Goal: Transaction & Acquisition: Purchase product/service

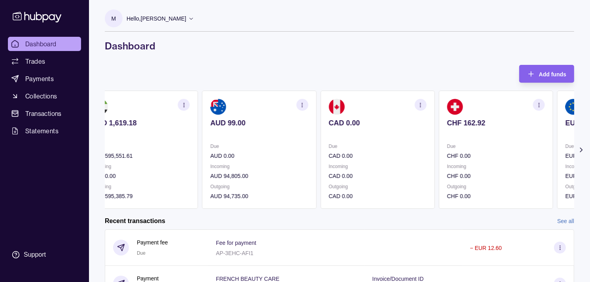
click at [447, 147] on div "Due CHF 0.00" at bounding box center [496, 151] width 98 height 18
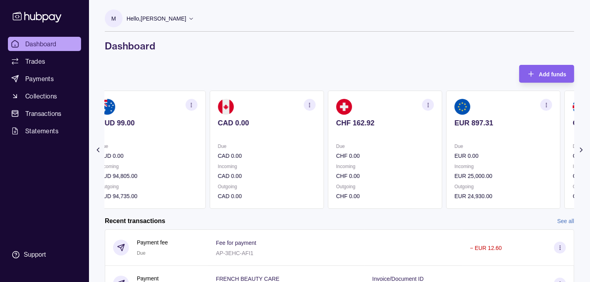
click at [446, 140] on section "EUR 897.31 Due EUR 0.00 Incoming EUR 25,000.00 Outgoing EUR 24,930.00" at bounding box center [503, 150] width 114 height 118
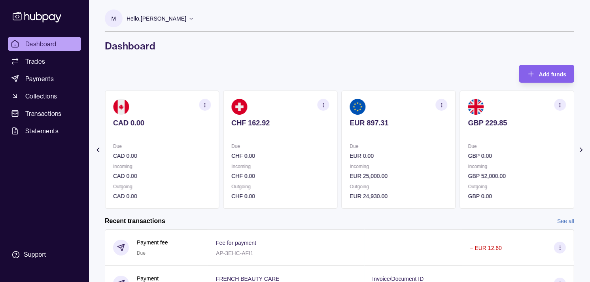
click at [432, 139] on section "EUR 897.31 Due EUR 0.00 Incoming EUR 25,000.00 Outgoing EUR 24,930.00" at bounding box center [399, 150] width 114 height 118
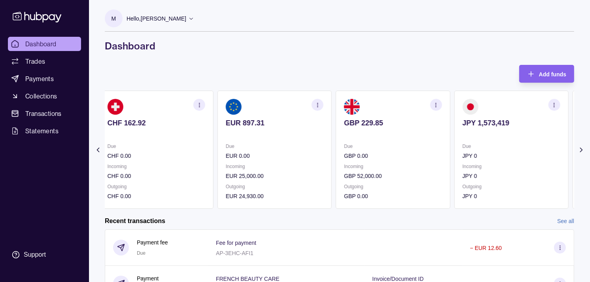
click at [454, 143] on section "JPY 1,573,419 Due JPY 0 Incoming JPY 0 Outgoing JPY 0" at bounding box center [511, 150] width 114 height 118
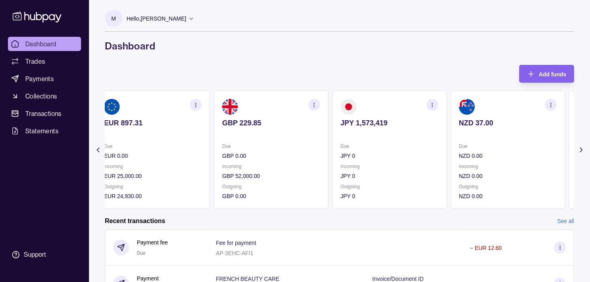
click at [433, 142] on section "JPY 1,573,419 Due JPY 0 Incoming JPY 0 Outgoing JPY 0" at bounding box center [389, 150] width 114 height 118
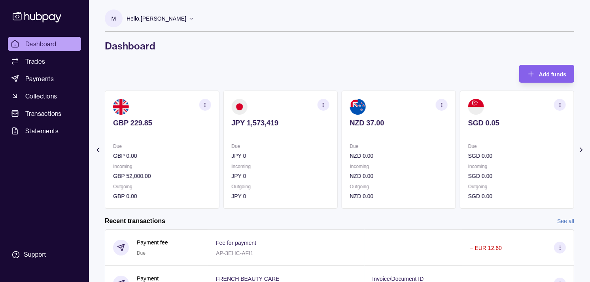
click at [409, 145] on p "Due" at bounding box center [399, 146] width 98 height 9
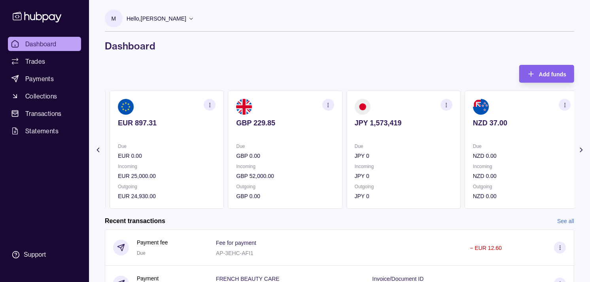
click at [409, 146] on p "Due" at bounding box center [404, 146] width 98 height 9
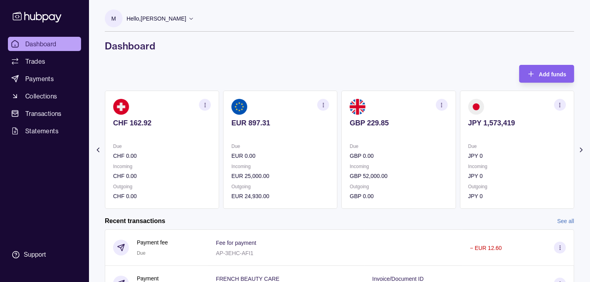
click at [468, 147] on div "Due JPY 0" at bounding box center [517, 151] width 98 height 18
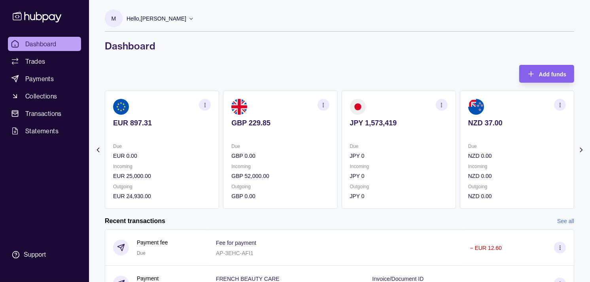
click at [460, 143] on section "NZD 37.00 Due NZD 0.00 Incoming NZD 0.00 Outgoing NZD 0.00" at bounding box center [517, 150] width 114 height 118
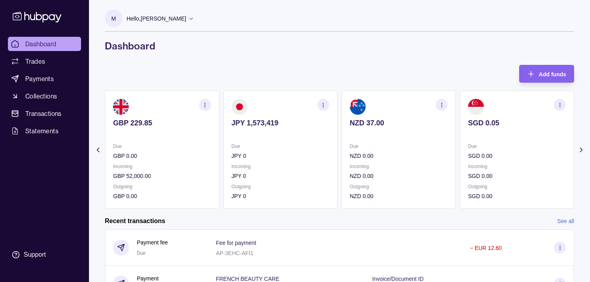
click at [469, 135] on p at bounding box center [517, 133] width 98 height 9
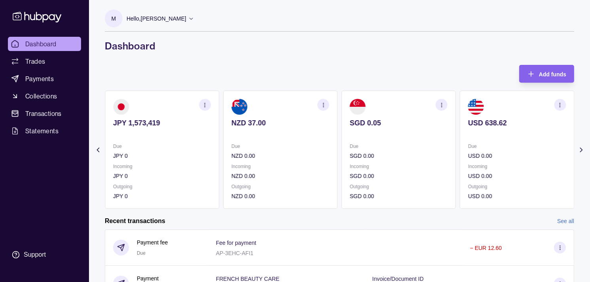
click at [422, 150] on p "Due" at bounding box center [399, 146] width 98 height 9
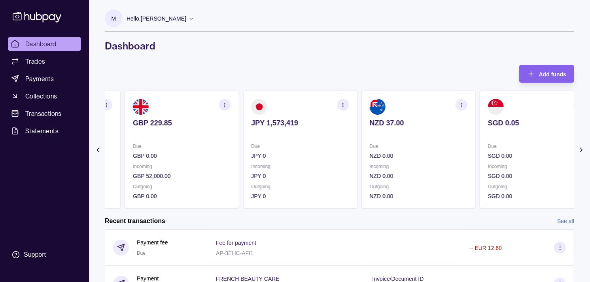
click at [412, 147] on p "Due" at bounding box center [419, 146] width 98 height 9
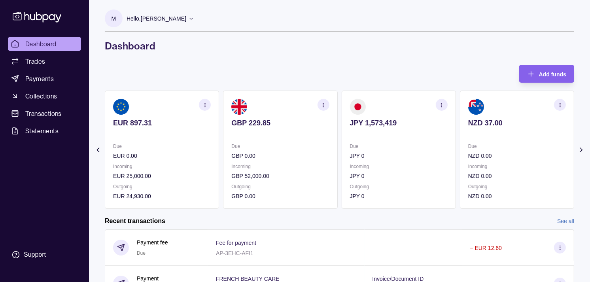
click at [394, 147] on p "Due" at bounding box center [399, 146] width 98 height 9
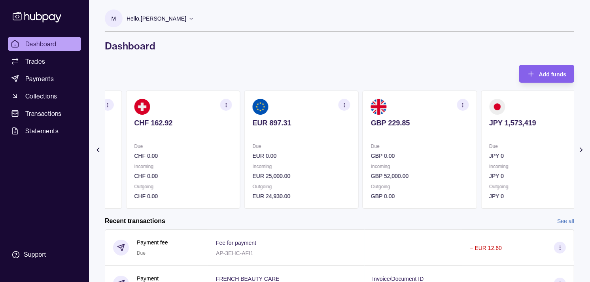
click at [266, 145] on p "Due" at bounding box center [302, 146] width 98 height 9
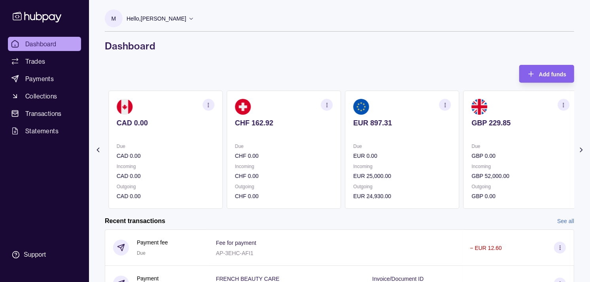
click at [263, 151] on section "CHF 162.92 Due CHF 0.00 Incoming CHF 0.00 Outgoing CHF 0.00" at bounding box center [284, 150] width 114 height 118
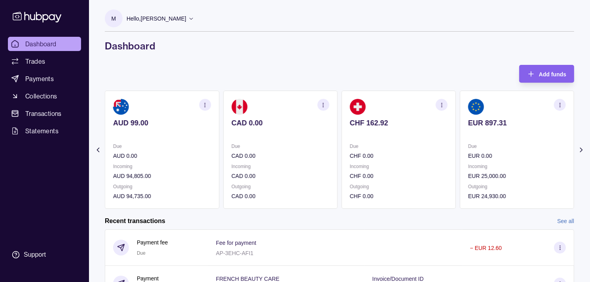
click at [263, 160] on p "CAD 0.00" at bounding box center [280, 155] width 98 height 9
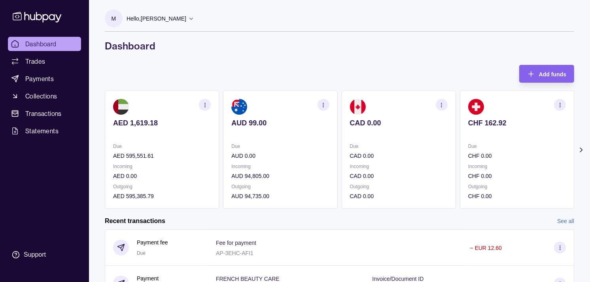
click at [244, 156] on section "AUD 99.00 Due AUD 0.00 Incoming AUD 94,805.00 Outgoing AUD 94,735.00" at bounding box center [280, 150] width 114 height 118
click at [37, 58] on span "Trades" at bounding box center [35, 61] width 20 height 9
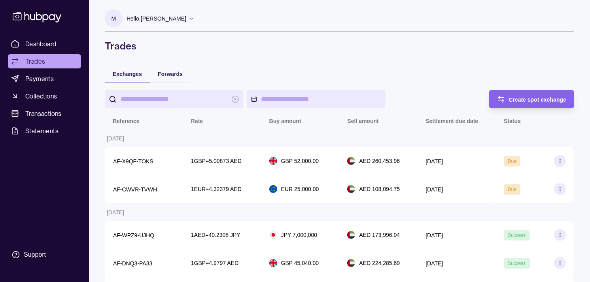
scroll to position [44, 0]
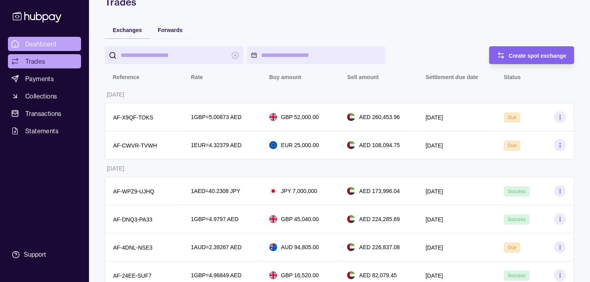
click at [53, 45] on span "Dashboard" at bounding box center [40, 43] width 31 height 9
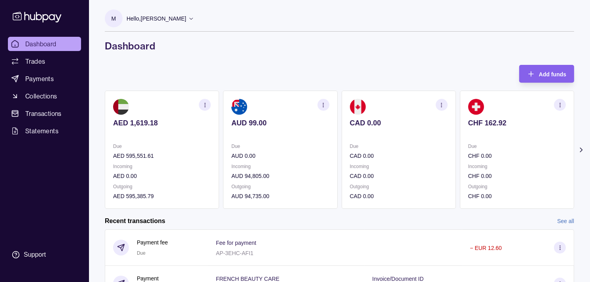
click at [354, 149] on p "Due" at bounding box center [399, 146] width 98 height 9
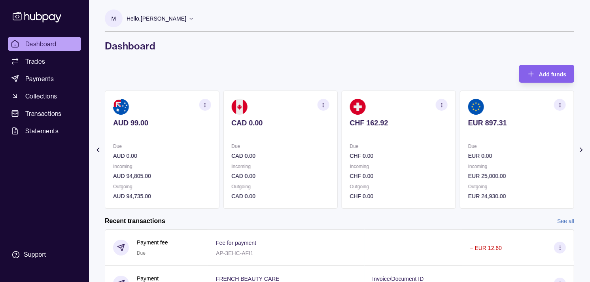
click at [423, 148] on p "Due" at bounding box center [399, 146] width 98 height 9
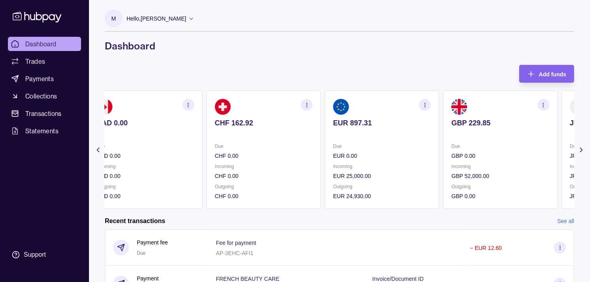
click at [425, 143] on section "EUR 897.31 Due EUR 0.00 Incoming EUR 25,000.00 Outgoing EUR 24,930.00" at bounding box center [382, 150] width 114 height 118
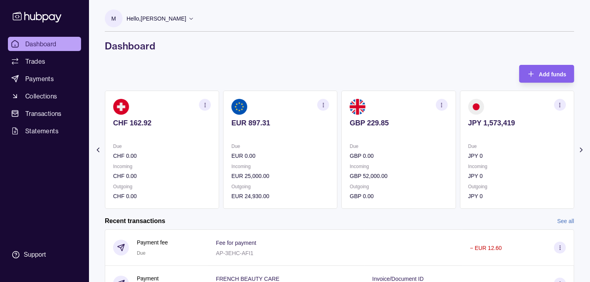
click at [560, 106] on icon "button" at bounding box center [560, 105] width 6 height 6
click at [517, 104] on link "View transactions" at bounding box center [503, 104] width 43 height 9
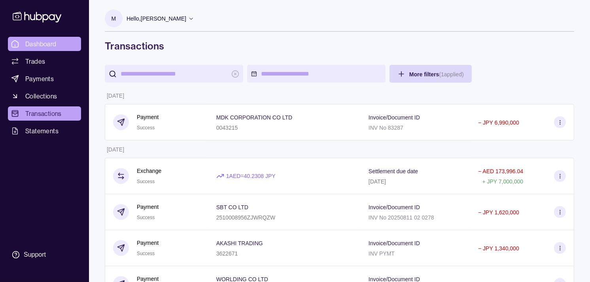
click at [53, 44] on span "Dashboard" at bounding box center [40, 43] width 31 height 9
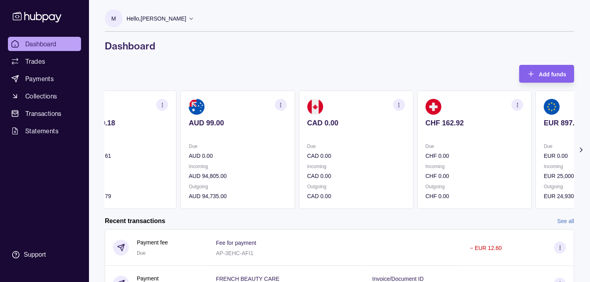
click at [478, 121] on p "CHF 162.92" at bounding box center [474, 123] width 98 height 9
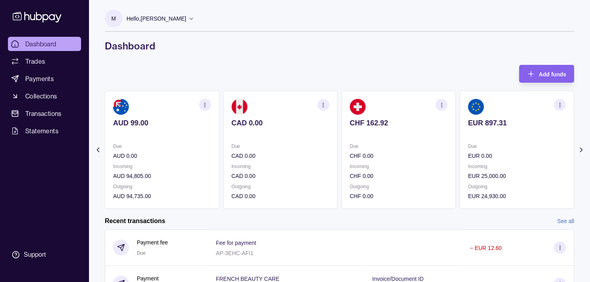
click at [474, 128] on section "EUR 897.31 Due EUR 0.00 Incoming EUR 25,000.00 Outgoing EUR 24,930.00" at bounding box center [517, 150] width 114 height 118
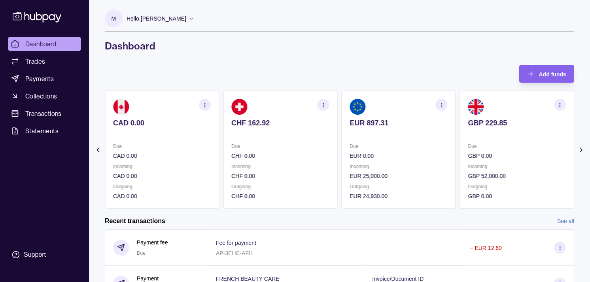
click at [479, 128] on div "GBP 229.85" at bounding box center [517, 128] width 98 height 19
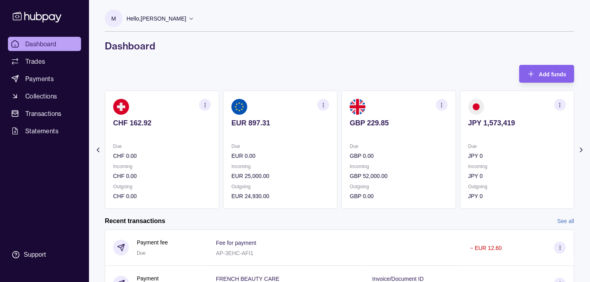
click at [563, 104] on section "button" at bounding box center [560, 105] width 12 height 12
click at [507, 104] on link "View transactions" at bounding box center [503, 104] width 43 height 9
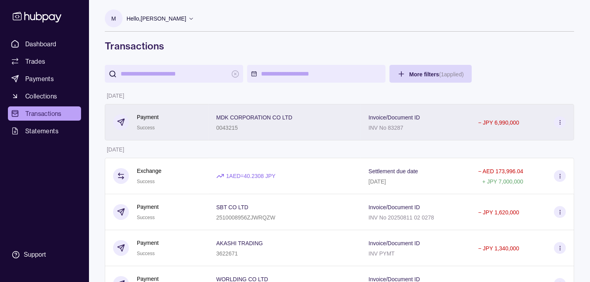
click at [180, 128] on div "Payment Success" at bounding box center [156, 122] width 87 height 19
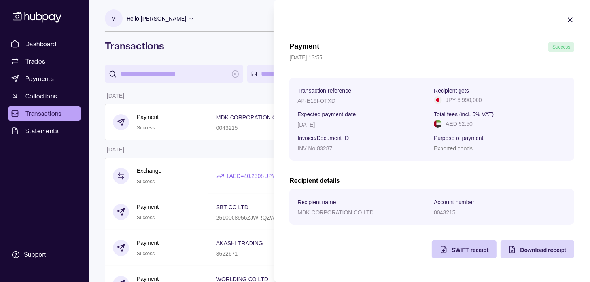
click at [472, 250] on span "SWIFT receipt" at bounding box center [469, 250] width 37 height 6
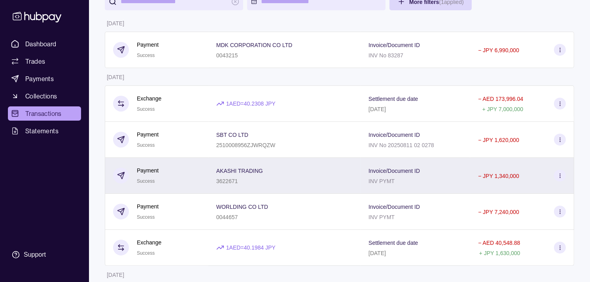
scroll to position [88, 0]
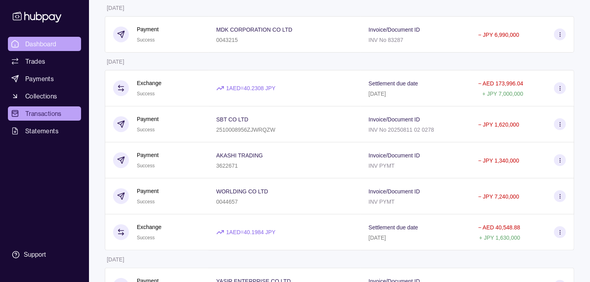
click at [60, 44] on link "Dashboard" at bounding box center [44, 44] width 73 height 14
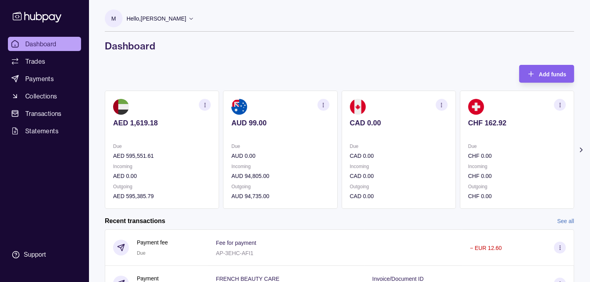
click at [505, 155] on p "CHF 0.00" at bounding box center [517, 155] width 98 height 9
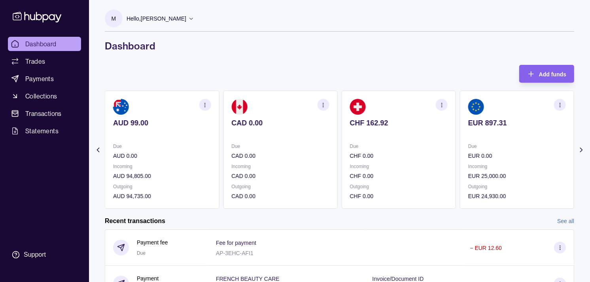
click at [501, 152] on div "Due EUR 0.00" at bounding box center [517, 151] width 98 height 18
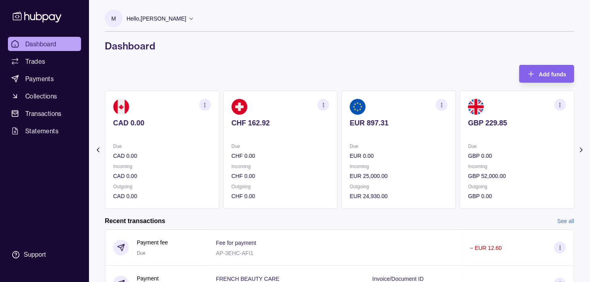
click at [485, 160] on div "Due GBP 0.00 Incoming GBP 52,000.00 Outgoing GBP 0.00" at bounding box center [517, 171] width 98 height 59
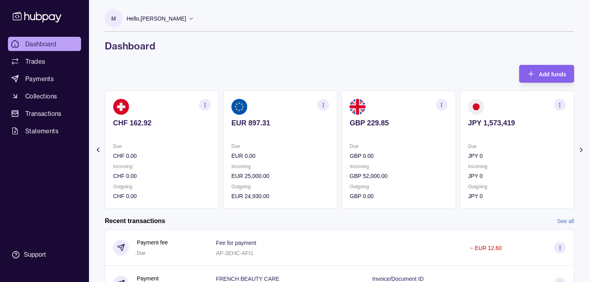
click at [483, 161] on div "Due JPY 0 Incoming JPY 0 Outgoing JPY 0" at bounding box center [517, 171] width 98 height 59
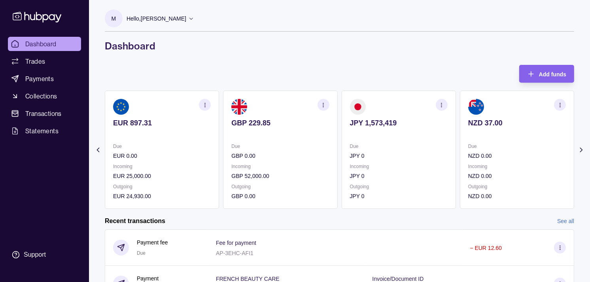
click at [440, 160] on div "Due JPY 0 Incoming JPY 0 Outgoing JPY 0" at bounding box center [399, 171] width 98 height 59
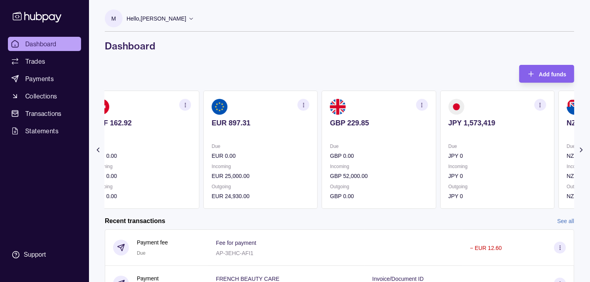
click at [406, 129] on p at bounding box center [379, 133] width 98 height 9
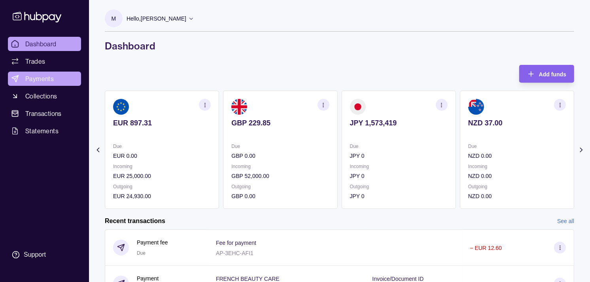
click at [41, 77] on span "Payments" at bounding box center [39, 78] width 28 height 9
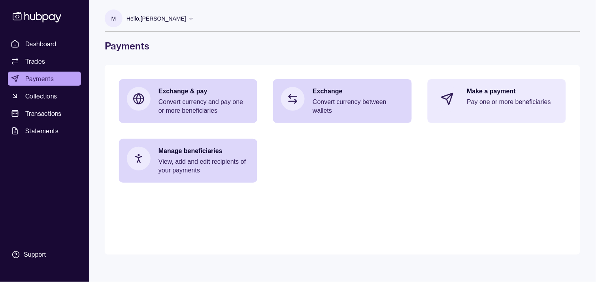
click at [489, 110] on div "Make a payment Pay one or more beneficiaries" at bounding box center [512, 99] width 91 height 24
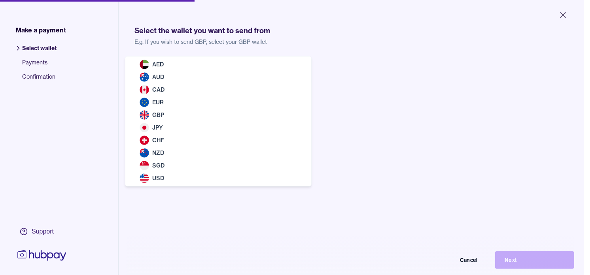
click at [236, 77] on body "Close Make a payment Select wallet Payments Confirmation Support Select the wal…" at bounding box center [291, 137] width 583 height 275
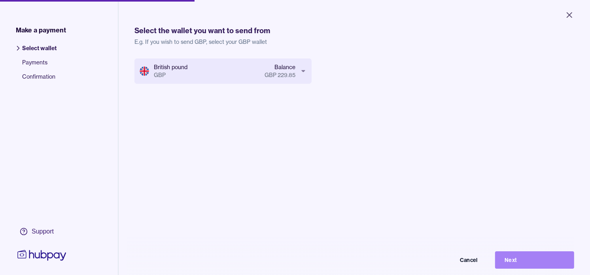
click at [536, 263] on button "Next" at bounding box center [534, 259] width 79 height 17
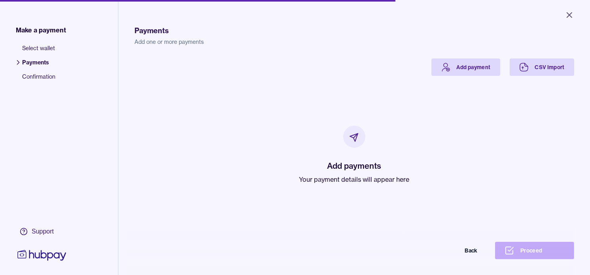
click at [321, 176] on p "Your payment details will appear here" at bounding box center [354, 179] width 110 height 9
drag, startPoint x: 321, startPoint y: 176, endPoint x: 287, endPoint y: 126, distance: 59.9
click at [287, 126] on div "Add payments Your payment details will appear here" at bounding box center [354, 155] width 421 height 158
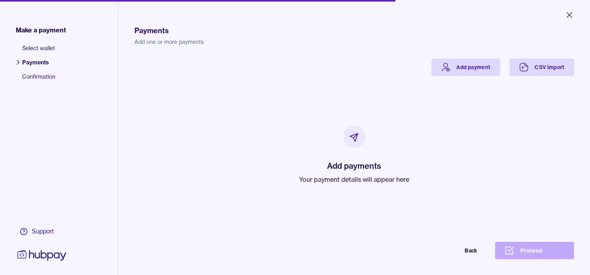
click at [465, 76] on div "Add payments Your payment details will appear here" at bounding box center [354, 155] width 421 height 158
click at [455, 73] on link "Add payment" at bounding box center [465, 67] width 69 height 17
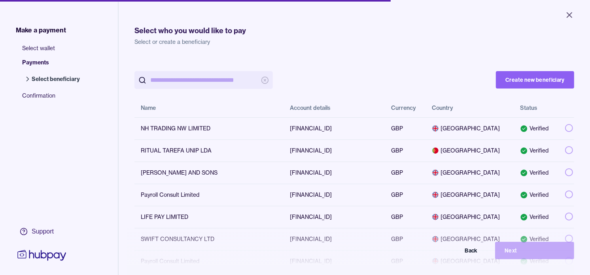
click at [191, 81] on input "search" at bounding box center [203, 80] width 107 height 18
paste input "**********"
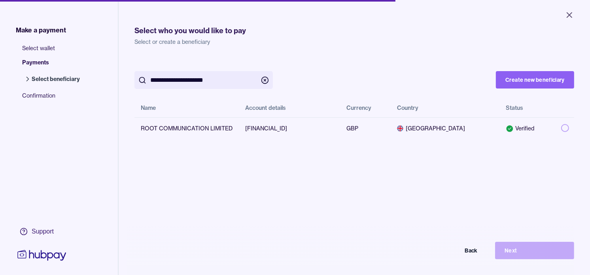
type input "**********"
click at [360, 64] on div "**********" at bounding box center [354, 99] width 440 height 81
click at [561, 128] on button "button" at bounding box center [565, 128] width 8 height 8
click at [548, 255] on button "Next" at bounding box center [534, 250] width 79 height 17
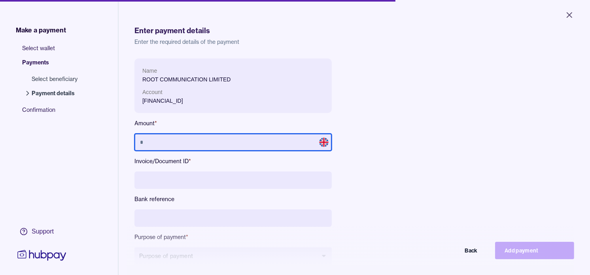
click at [204, 145] on input "text" at bounding box center [232, 142] width 197 height 17
type input "******"
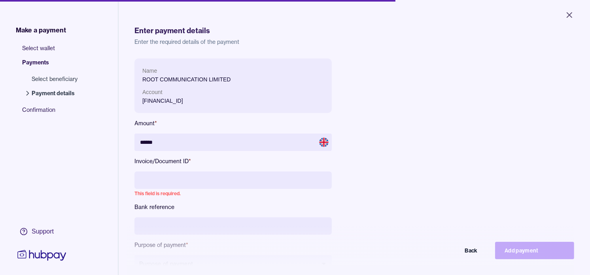
click at [184, 176] on input at bounding box center [232, 180] width 197 height 17
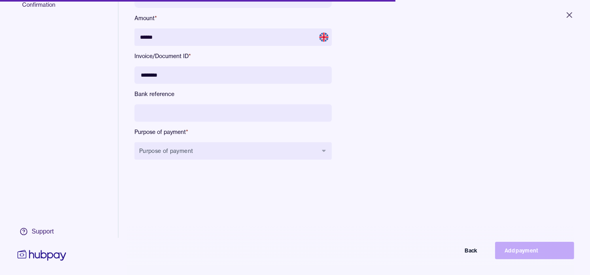
scroll to position [106, 0]
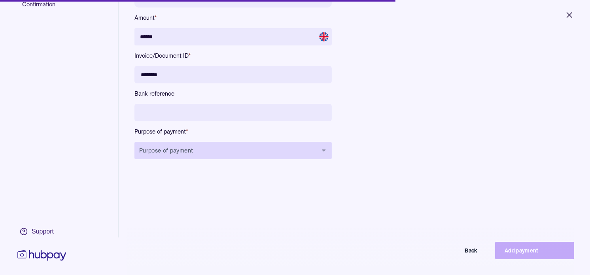
type input "********"
click at [195, 151] on button "Purpose of payment" at bounding box center [232, 150] width 197 height 17
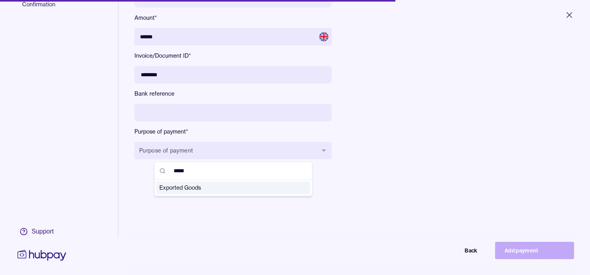
type input "*****"
click at [206, 191] on span "Exported Goods" at bounding box center [228, 188] width 138 height 8
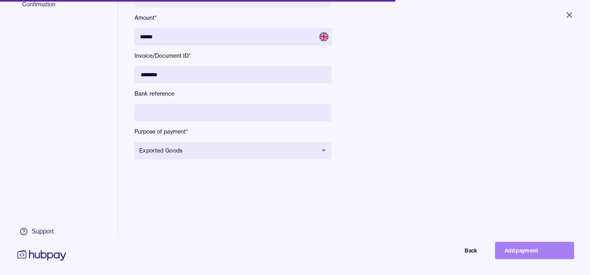
click at [548, 258] on button "Add payment" at bounding box center [534, 250] width 79 height 17
type input "*****"
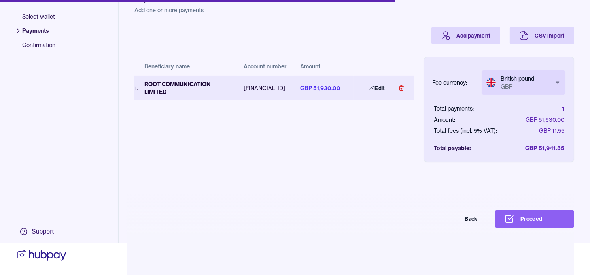
scroll to position [38, 0]
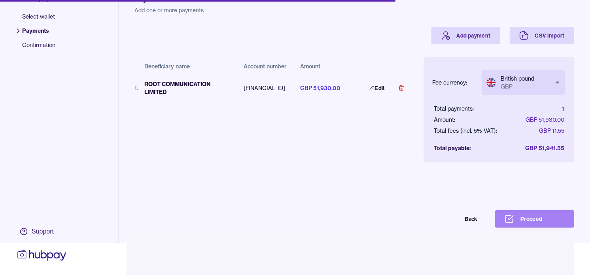
click at [537, 221] on button "Proceed" at bounding box center [534, 218] width 79 height 17
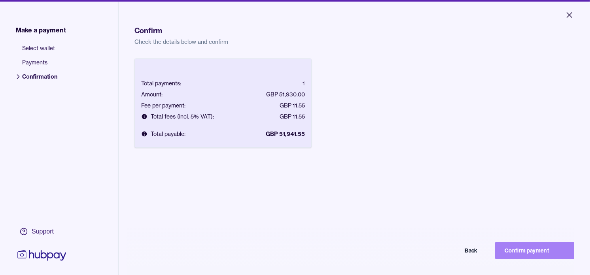
click at [550, 254] on button "Confirm payment" at bounding box center [534, 250] width 79 height 17
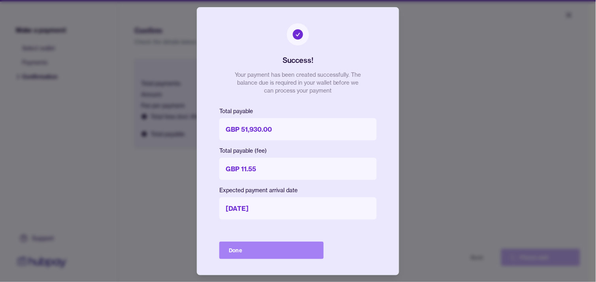
click at [278, 247] on button "Done" at bounding box center [271, 250] width 104 height 17
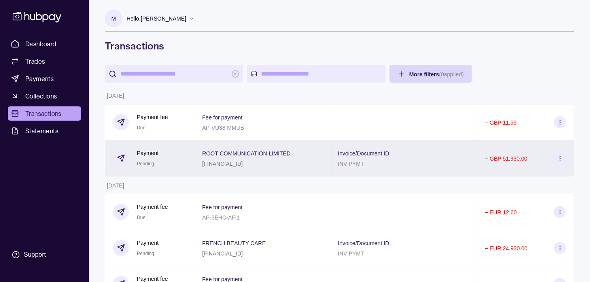
click at [221, 155] on p "ROOT COMMUNICATION LIMITED" at bounding box center [246, 153] width 88 height 6
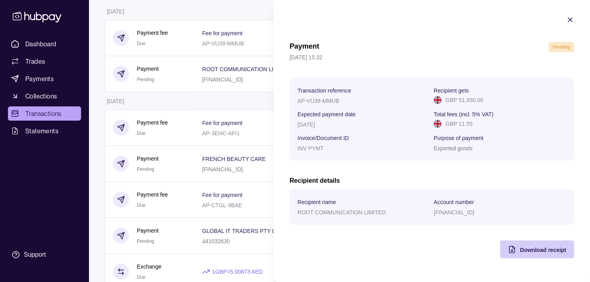
scroll to position [88, 0]
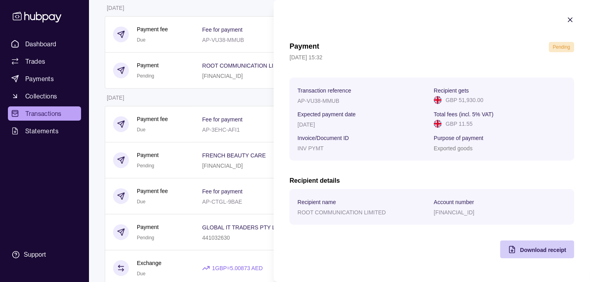
click at [525, 253] on span "Download receipt" at bounding box center [543, 250] width 46 height 6
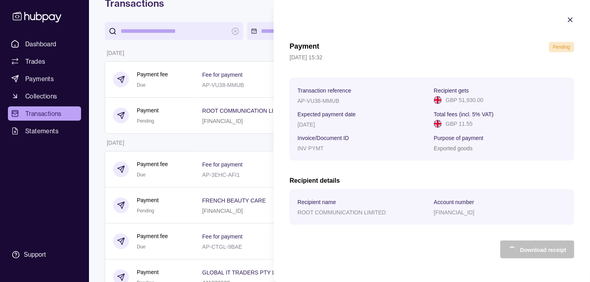
scroll to position [0, 0]
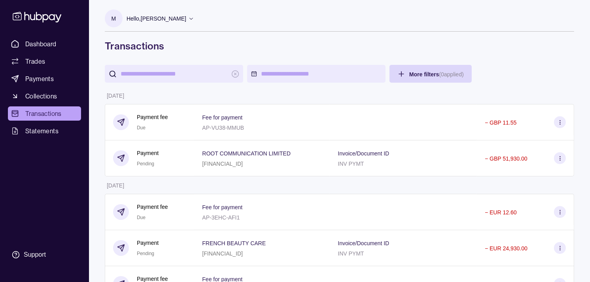
click at [59, 34] on div "Dashboard Trades Payments Collections Transactions Statements Support" at bounding box center [44, 141] width 89 height 282
click at [58, 40] on link "Dashboard" at bounding box center [44, 44] width 73 height 14
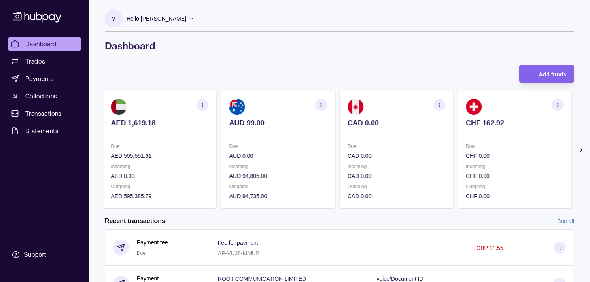
click at [425, 166] on div "AED 1,619.18 Due AED 595,551.61 Incoming AED 0.00 Outgoing AED 595,385.79 AUD 9…" at bounding box center [336, 150] width 469 height 118
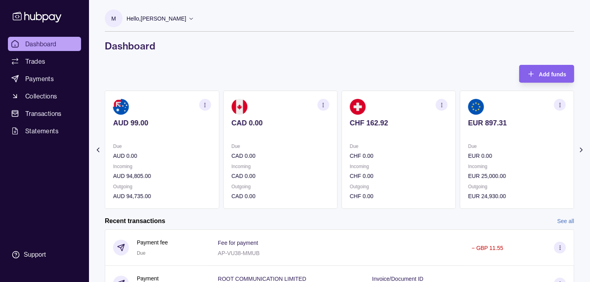
click at [420, 172] on p "CHF 0.00" at bounding box center [399, 176] width 98 height 9
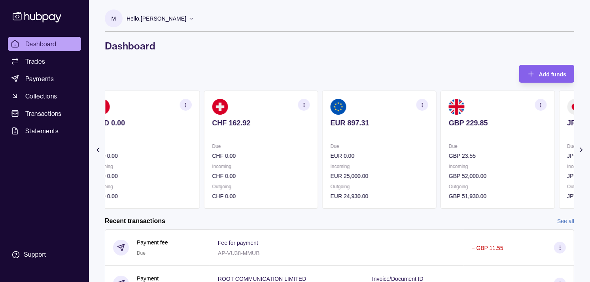
click at [393, 168] on p "Incoming" at bounding box center [379, 166] width 98 height 9
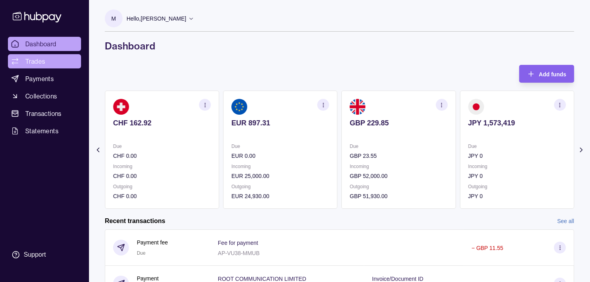
click at [30, 61] on span "Trades" at bounding box center [35, 61] width 20 height 9
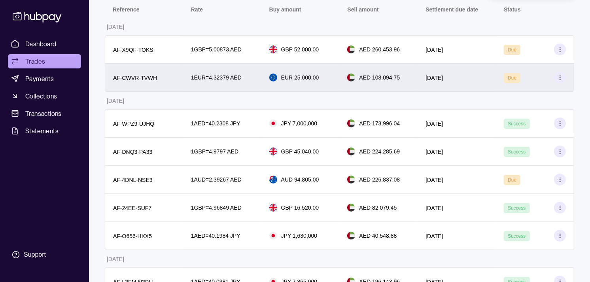
scroll to position [132, 0]
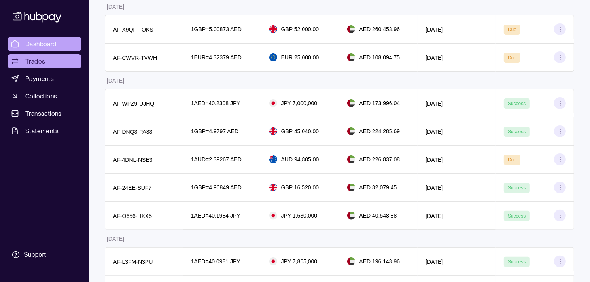
click at [39, 42] on span "Dashboard" at bounding box center [40, 43] width 31 height 9
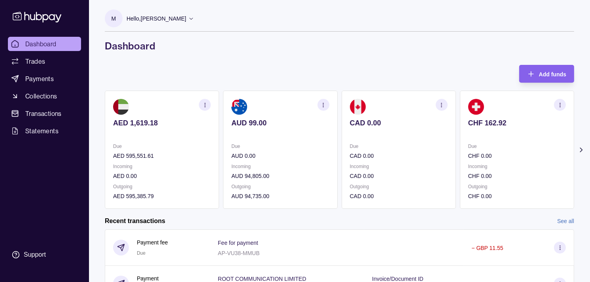
click at [468, 129] on p at bounding box center [517, 133] width 98 height 9
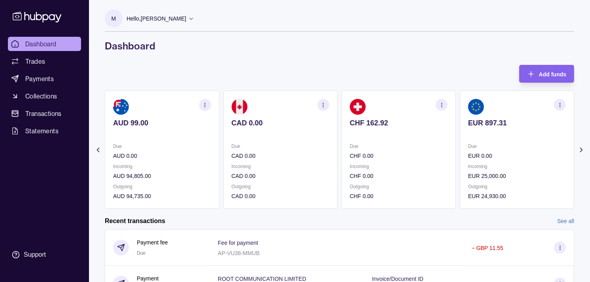
click at [460, 125] on section "EUR 897.31 Due EUR 0.00 Incoming EUR 25,000.00 Outgoing EUR 24,930.00" at bounding box center [517, 150] width 114 height 118
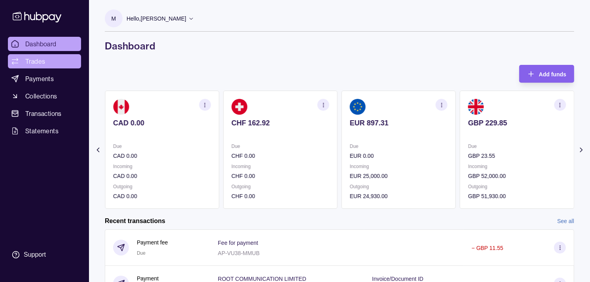
click at [50, 60] on link "Trades" at bounding box center [44, 61] width 73 height 14
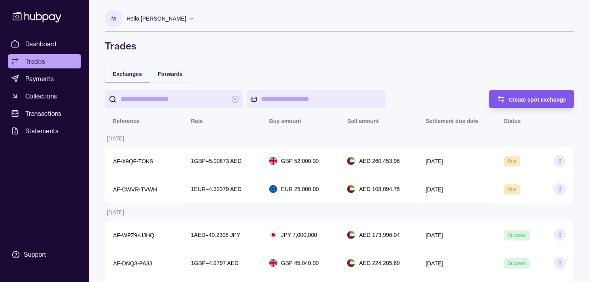
click at [527, 103] on div "Create spot exchange" at bounding box center [538, 98] width 58 height 9
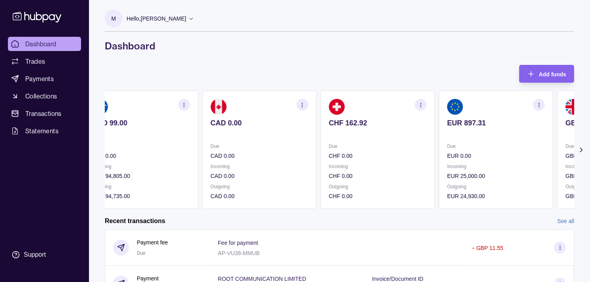
click at [345, 154] on p "CHF 0.00" at bounding box center [378, 155] width 98 height 9
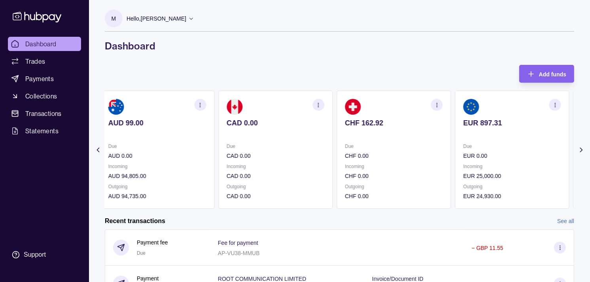
click at [455, 158] on section "EUR 897.31 Due EUR 0.00 Incoming EUR 25,000.00 Outgoing EUR 24,930.00" at bounding box center [512, 150] width 114 height 118
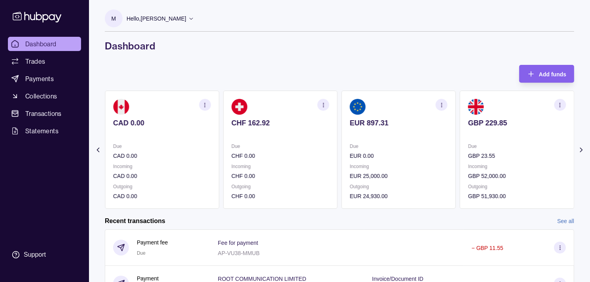
click at [338, 152] on div "AED 1,619.18 Due AED 595,551.61 Incoming AED 0.00 Outgoing AED 595,385.79 AUD 9…" at bounding box center [102, 150] width 469 height 118
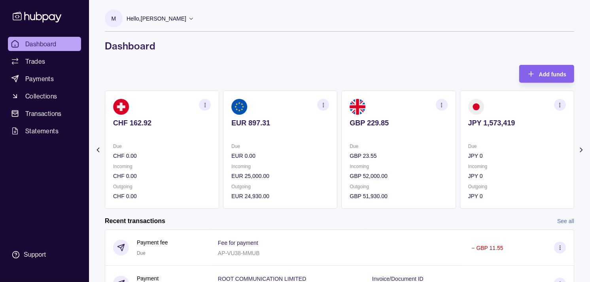
click at [411, 151] on section "GBP 229.85 Due GBP 23.55 Incoming GBP 52,000.00 Outgoing GBP 51,930.00" at bounding box center [399, 150] width 114 height 118
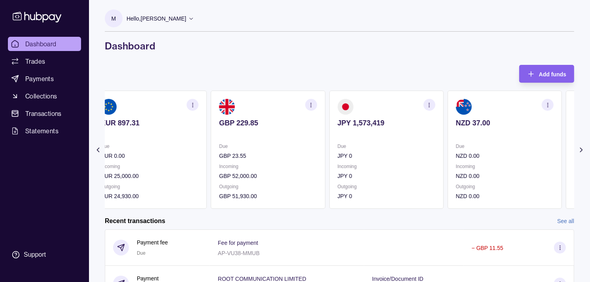
click at [402, 149] on div "Due JPY 0" at bounding box center [386, 151] width 98 height 18
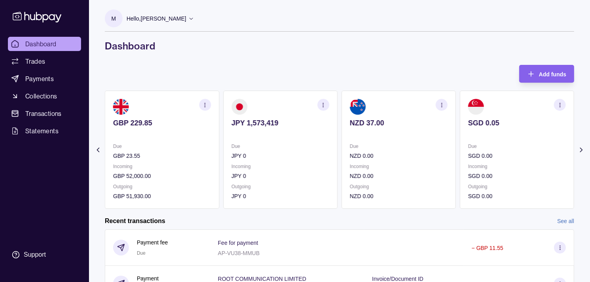
click at [436, 149] on p "Due" at bounding box center [399, 146] width 98 height 9
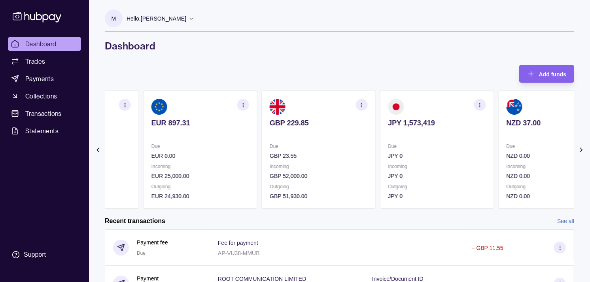
click at [420, 162] on p "Incoming" at bounding box center [437, 166] width 98 height 9
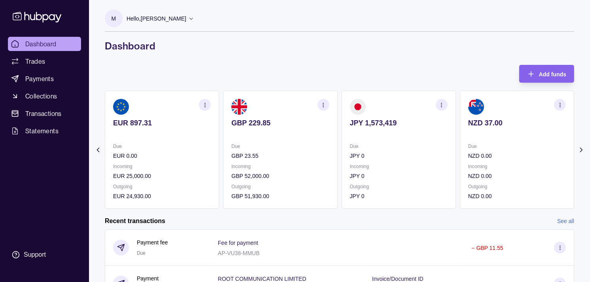
click at [377, 158] on p "JPY 0" at bounding box center [399, 155] width 98 height 9
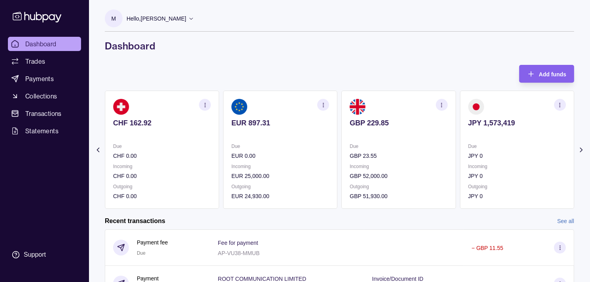
click at [385, 160] on div "Due GBP 23.55 Incoming GBP 52,000.00 Outgoing GBP 51,930.00" at bounding box center [399, 171] width 98 height 59
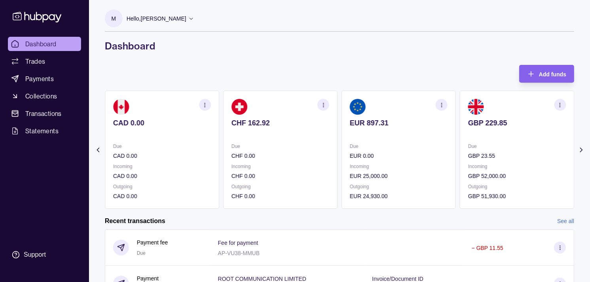
click at [384, 155] on section "EUR 897.31 Due EUR 0.00 Incoming EUR 25,000.00 Outgoing EUR 24,930.00" at bounding box center [399, 150] width 114 height 118
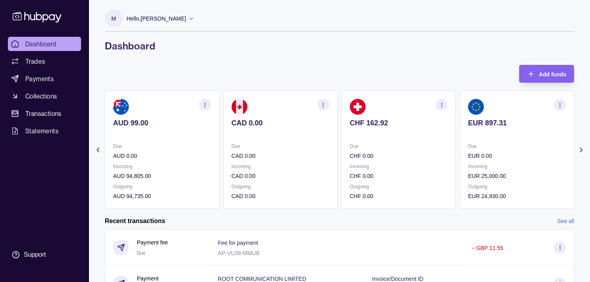
click at [391, 153] on p "CHF 0.00" at bounding box center [399, 155] width 98 height 9
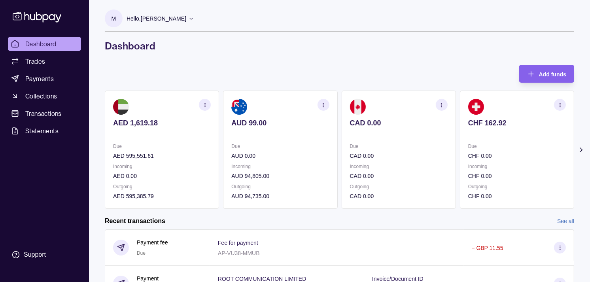
click at [387, 151] on p "CAD 0.00" at bounding box center [399, 155] width 98 height 9
click at [46, 62] on link "Trades" at bounding box center [44, 61] width 73 height 14
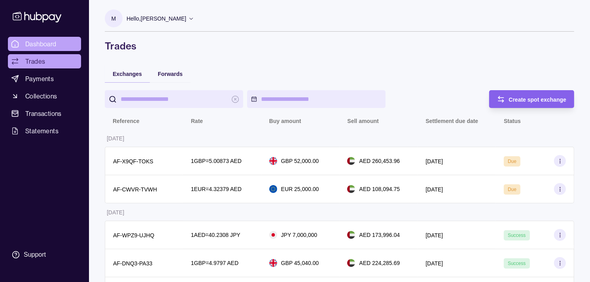
click at [59, 43] on link "Dashboard" at bounding box center [44, 44] width 73 height 14
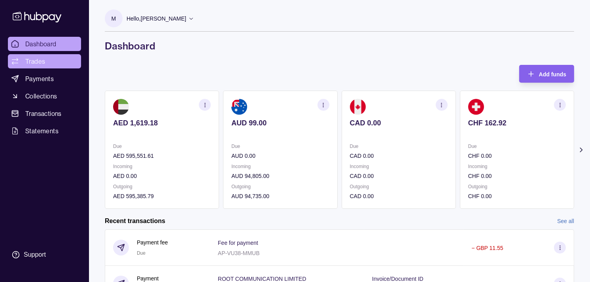
click at [44, 60] on span "Trades" at bounding box center [35, 61] width 20 height 9
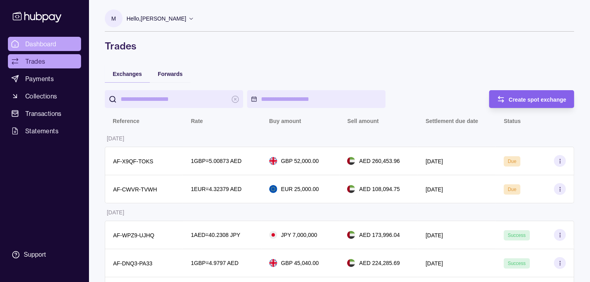
click at [51, 46] on span "Dashboard" at bounding box center [40, 43] width 31 height 9
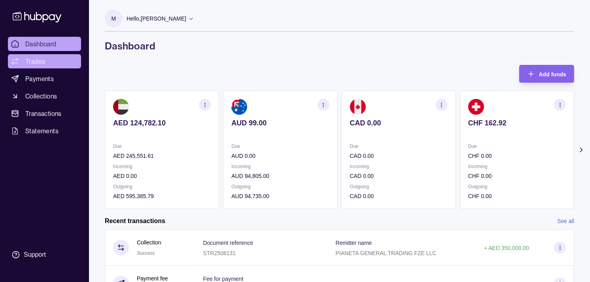
click at [47, 63] on link "Trades" at bounding box center [44, 61] width 73 height 14
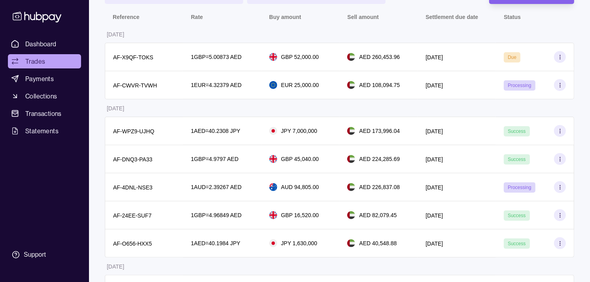
scroll to position [132, 0]
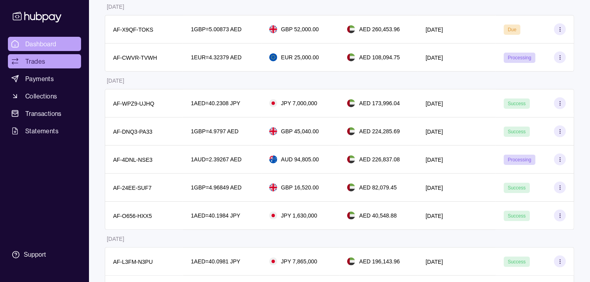
click at [66, 41] on link "Dashboard" at bounding box center [44, 44] width 73 height 14
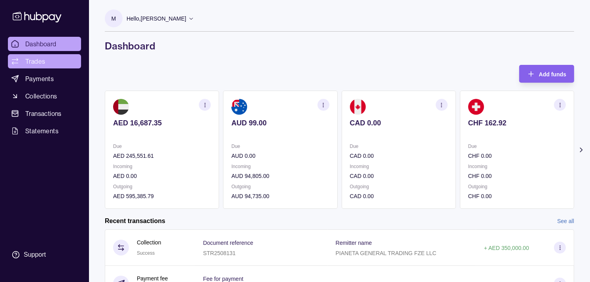
click at [52, 61] on link "Trades" at bounding box center [44, 61] width 73 height 14
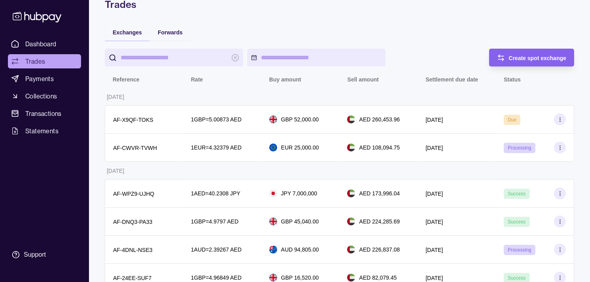
scroll to position [88, 0]
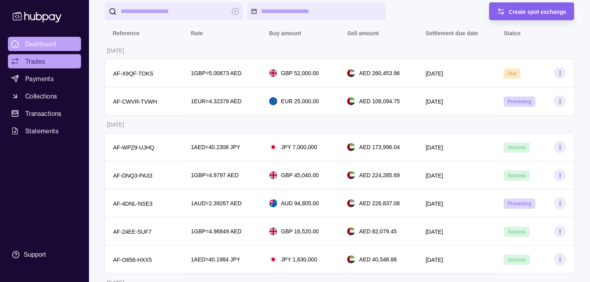
click at [42, 37] on link "Dashboard" at bounding box center [44, 44] width 73 height 14
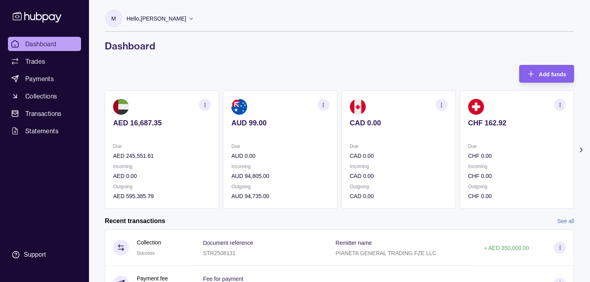
click at [39, 56] on link "Trades" at bounding box center [44, 61] width 73 height 14
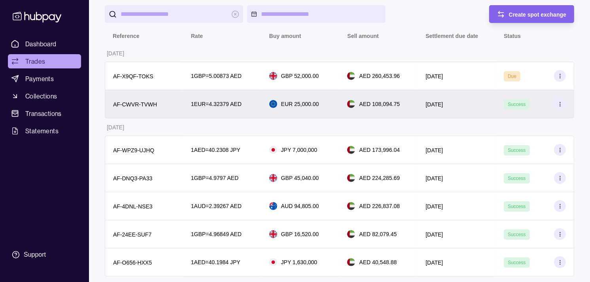
scroll to position [88, 0]
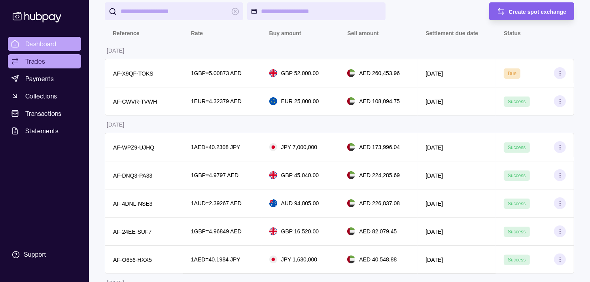
click at [62, 41] on link "Dashboard" at bounding box center [44, 44] width 73 height 14
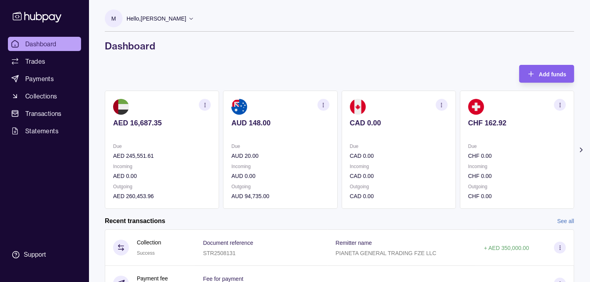
click at [358, 128] on div "CAD 0.00" at bounding box center [399, 128] width 98 height 19
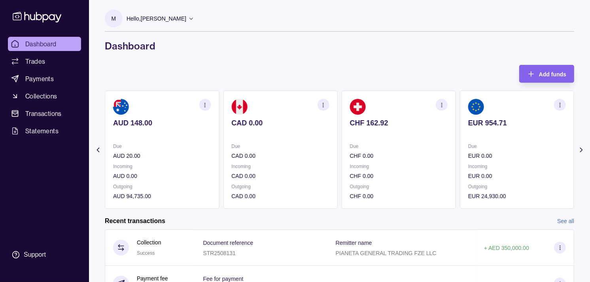
click at [364, 127] on div "CHF 162.92" at bounding box center [399, 128] width 98 height 19
click at [364, 126] on p "EUR 954.71" at bounding box center [399, 123] width 98 height 9
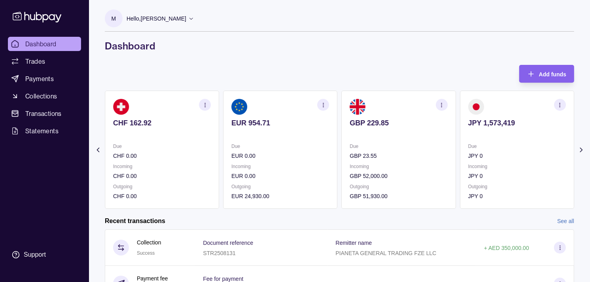
click at [468, 148] on div "Due JPY 0" at bounding box center [517, 151] width 98 height 18
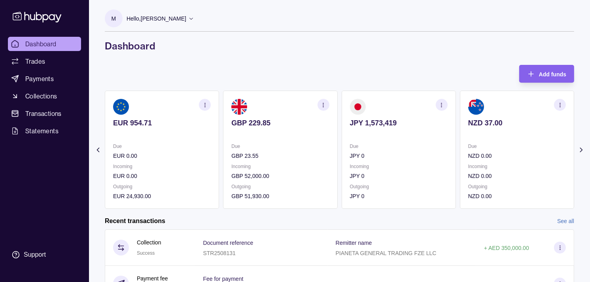
click at [468, 142] on p "Due" at bounding box center [517, 146] width 98 height 9
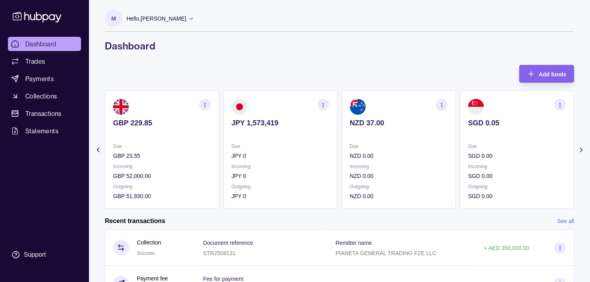
click at [466, 140] on section "SGD 0.05 Due SGD 0.00 Incoming SGD 0.00 Outgoing SGD 0.00" at bounding box center [517, 150] width 114 height 118
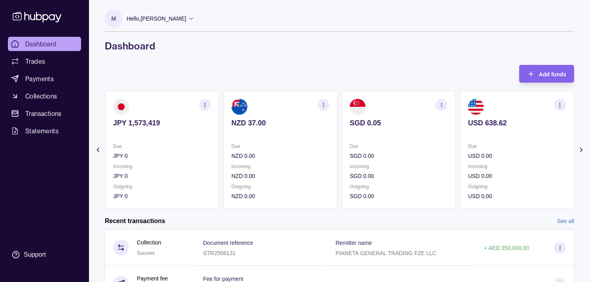
click at [461, 139] on section "USD 638.62 Due USD 0.00 Incoming USD 0.00 Outgoing USD 0.00" at bounding box center [517, 150] width 114 height 118
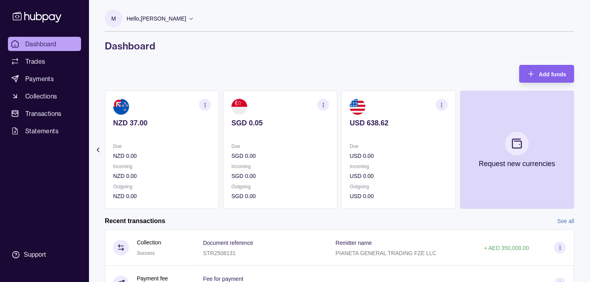
click at [418, 146] on p "Due" at bounding box center [399, 146] width 98 height 9
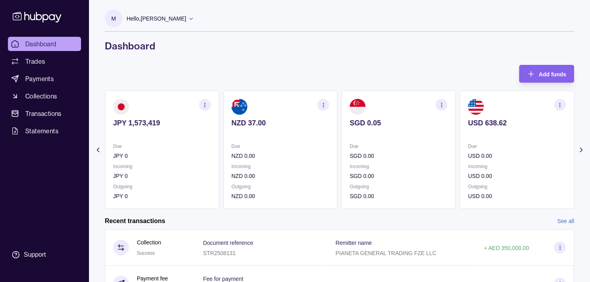
click at [410, 151] on div "Due SGD 0.00" at bounding box center [399, 151] width 98 height 18
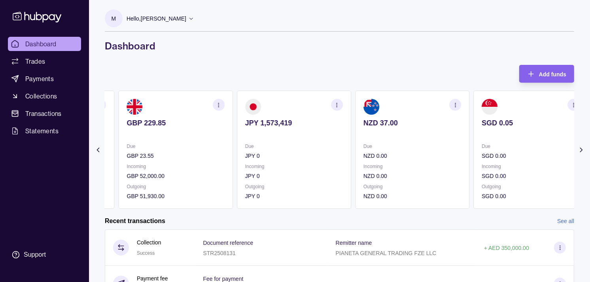
click at [405, 149] on div "Due NZD 0.00" at bounding box center [412, 151] width 98 height 18
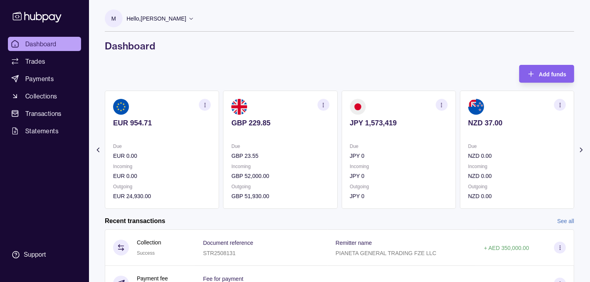
click at [385, 147] on p "Due" at bounding box center [399, 146] width 98 height 9
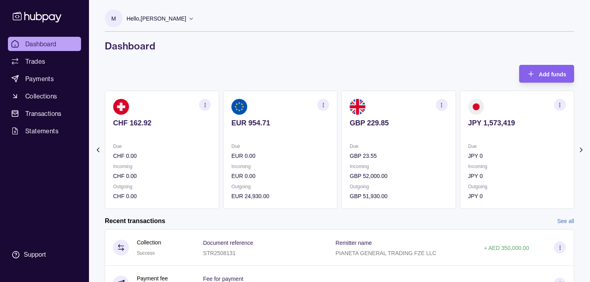
click at [385, 148] on div "Due GBP 23.55" at bounding box center [399, 151] width 98 height 18
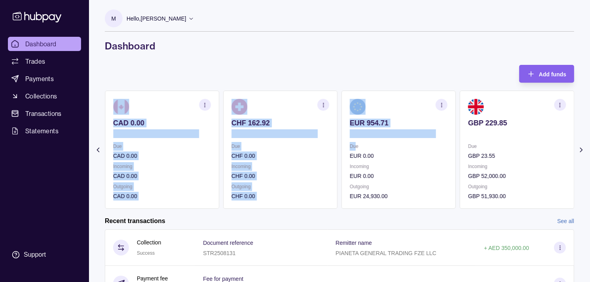
drag, startPoint x: 356, startPoint y: 148, endPoint x: 364, endPoint y: 147, distance: 8.7
click at [364, 147] on div "AED 16,687.35 Due AED 245,551.61 Incoming AED 0.00 Outgoing AED 260,453.96 AUD …" at bounding box center [339, 150] width 469 height 118
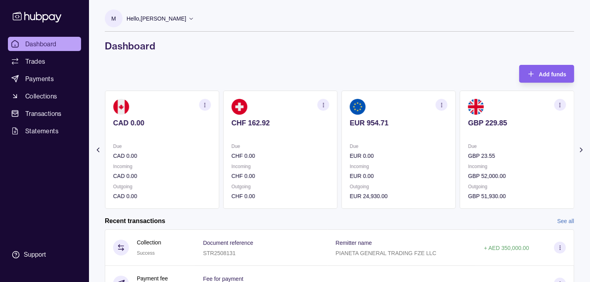
click at [260, 53] on div "M Hello, [PERSON_NAME] Strides Trading LLC Account Terms and conditions Privacy…" at bounding box center [339, 212] width 501 height 425
click at [329, 141] on section "CHF 162.92 Due CHF 0.00 Incoming CHF 0.00 Outgoing CHF 0.00" at bounding box center [280, 150] width 114 height 118
click at [329, 143] on p "Due" at bounding box center [280, 146] width 98 height 9
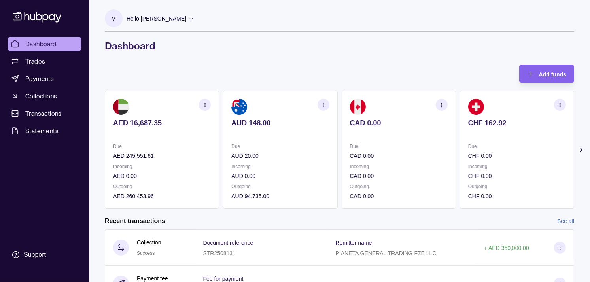
click at [331, 143] on section "AUD 148.00 Due AUD 20.00 Incoming AUD 0.00 Outgoing AUD 94,735.00" at bounding box center [280, 150] width 114 height 118
click at [34, 57] on span "Trades" at bounding box center [35, 61] width 20 height 9
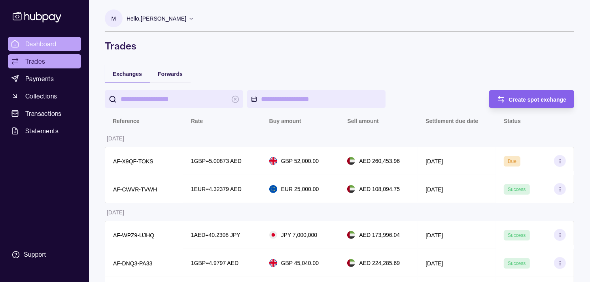
click at [39, 43] on span "Dashboard" at bounding box center [40, 43] width 31 height 9
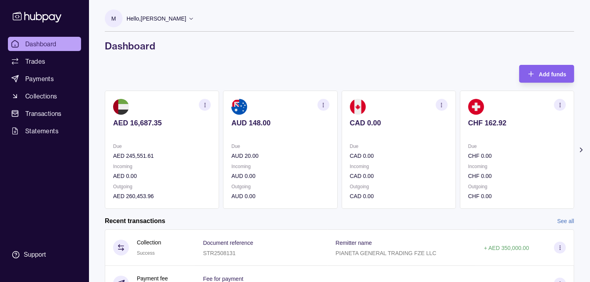
click at [418, 128] on div "CAD 0.00" at bounding box center [399, 128] width 98 height 19
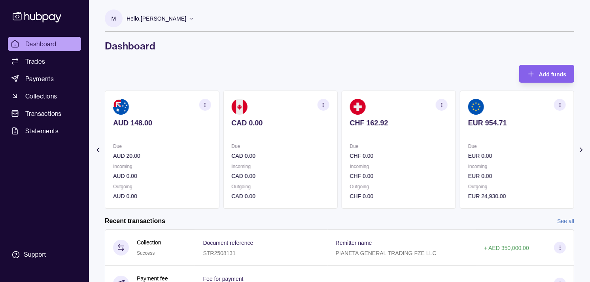
click at [414, 127] on div "CHF 162.92" at bounding box center [399, 128] width 98 height 19
click at [439, 108] on section "button" at bounding box center [442, 105] width 12 height 12
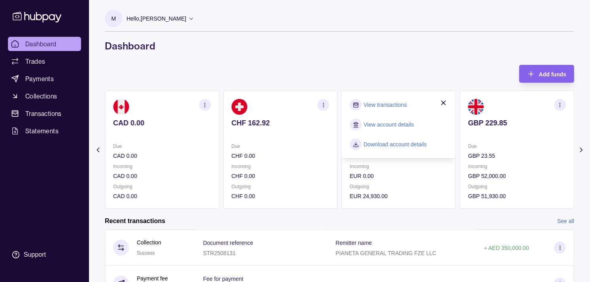
click at [396, 108] on link "View transactions" at bounding box center [385, 104] width 43 height 9
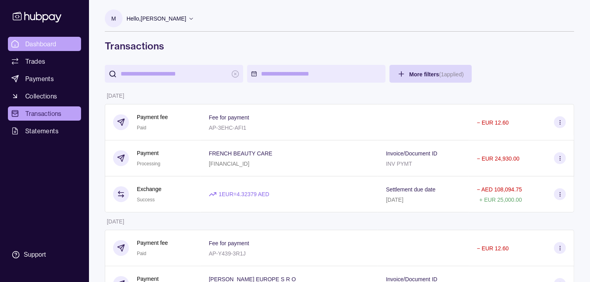
click at [48, 47] on span "Dashboard" at bounding box center [40, 43] width 31 height 9
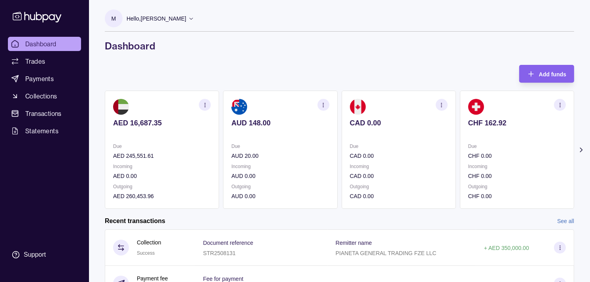
click at [323, 105] on icon "button" at bounding box center [323, 105] width 6 height 6
click at [273, 101] on link "View transactions" at bounding box center [266, 104] width 43 height 9
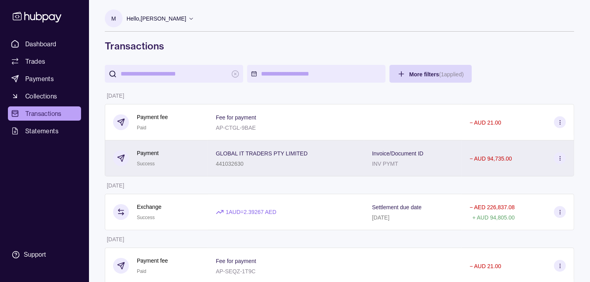
click at [226, 165] on p "441032630" at bounding box center [230, 163] width 28 height 6
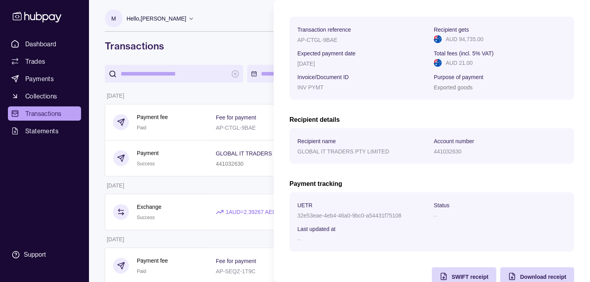
scroll to position [131, 0]
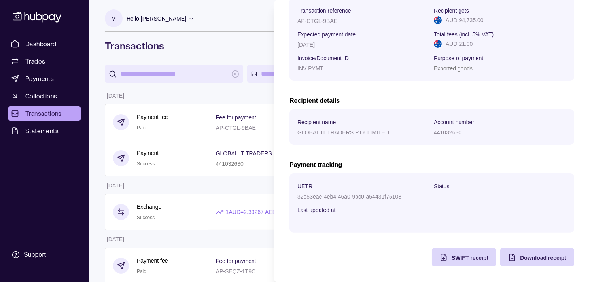
click at [304, 196] on p "32e53eae-4eb4-46a0-9bc0-a54431f75108" at bounding box center [349, 196] width 104 height 6
drag, startPoint x: 304, startPoint y: 196, endPoint x: 385, endPoint y: 197, distance: 81.0
click at [385, 197] on p "32e53eae-4eb4-46a0-9bc0-a54431f75108" at bounding box center [349, 196] width 104 height 6
copy p "32e53eae-4eb4-46a0-9bc0-a54431f75108"
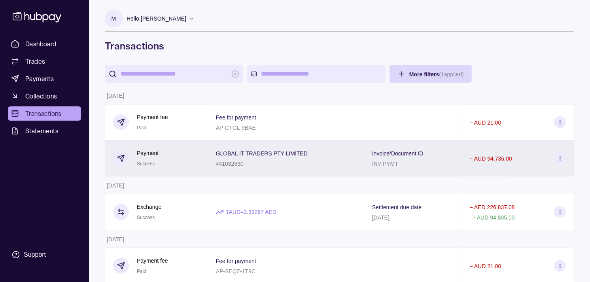
click at [187, 163] on div "Payment Success" at bounding box center [156, 158] width 87 height 19
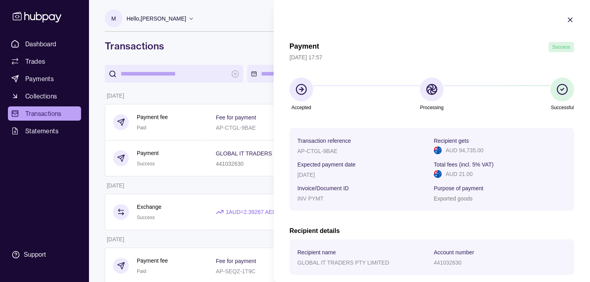
click at [568, 21] on icon "button" at bounding box center [570, 20] width 4 height 4
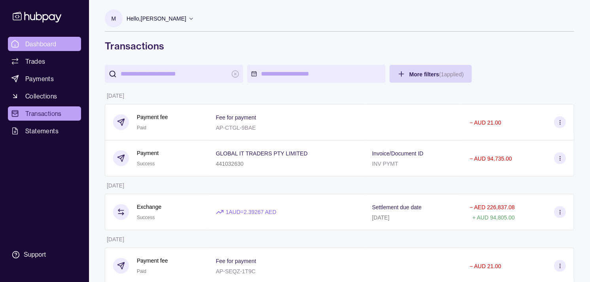
click at [45, 43] on span "Dashboard" at bounding box center [40, 43] width 31 height 9
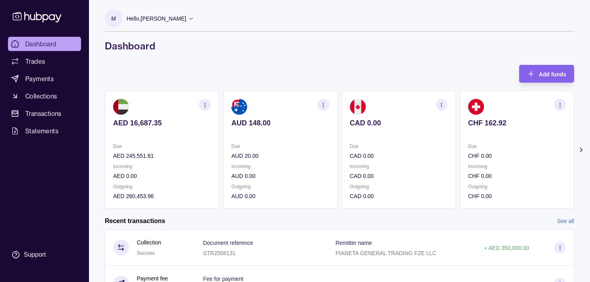
click at [380, 148] on p "Due" at bounding box center [399, 146] width 98 height 9
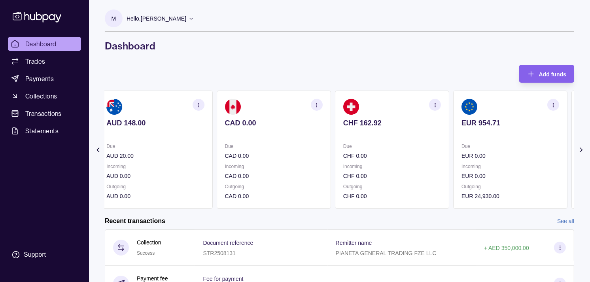
click at [381, 148] on p "Due" at bounding box center [392, 146] width 98 height 9
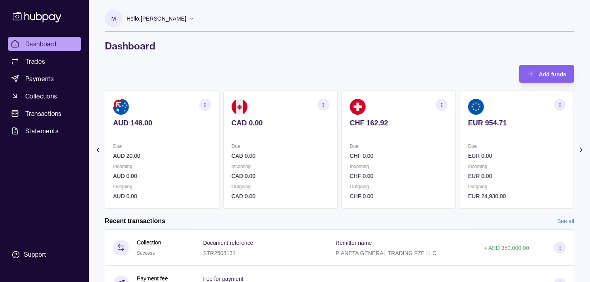
click at [350, 142] on p "Due" at bounding box center [399, 146] width 98 height 9
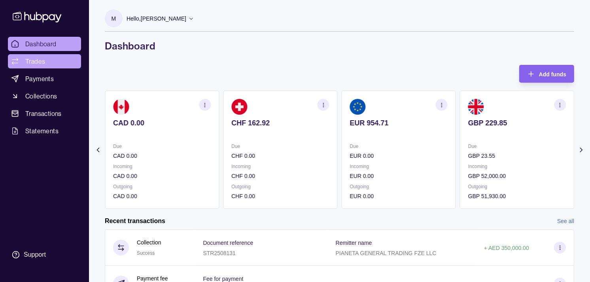
click at [41, 62] on span "Trades" at bounding box center [35, 61] width 20 height 9
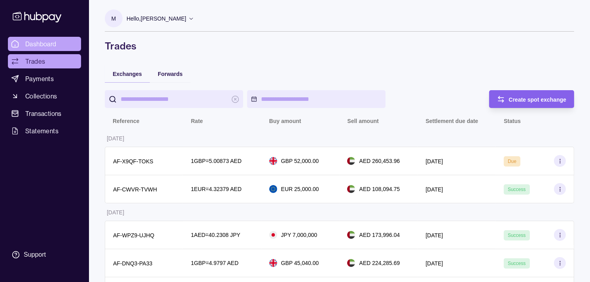
click at [40, 43] on span "Dashboard" at bounding box center [40, 43] width 31 height 9
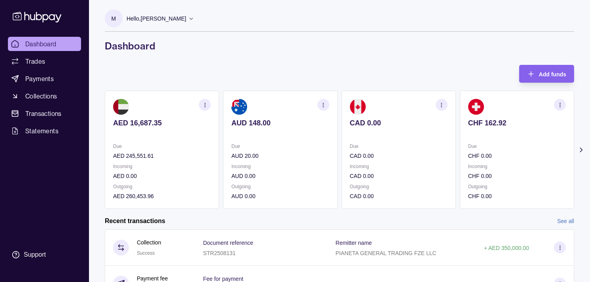
click at [487, 140] on section "CHF 162.92 Due CHF 0.00 Incoming CHF 0.00 Outgoing CHF 0.00" at bounding box center [517, 150] width 114 height 118
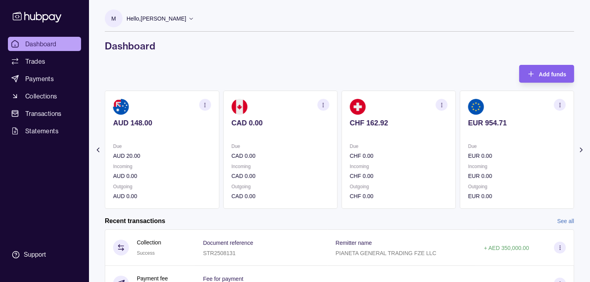
click at [479, 130] on section "EUR 954.71 Due EUR 0.00 Incoming EUR 0.00 Outgoing EUR 0.00" at bounding box center [517, 150] width 114 height 118
click at [446, 104] on section "button" at bounding box center [442, 105] width 12 height 12
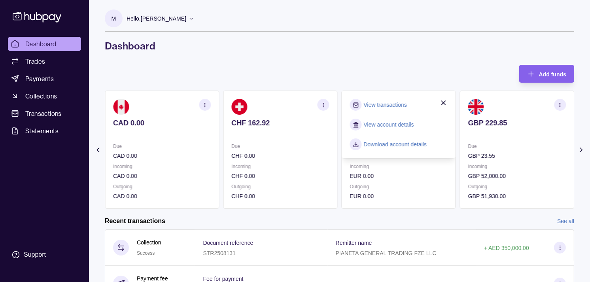
click at [402, 105] on link "View transactions" at bounding box center [385, 104] width 43 height 9
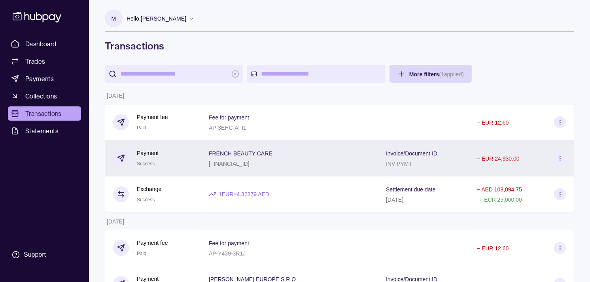
click at [173, 159] on div "Payment Success" at bounding box center [153, 158] width 80 height 19
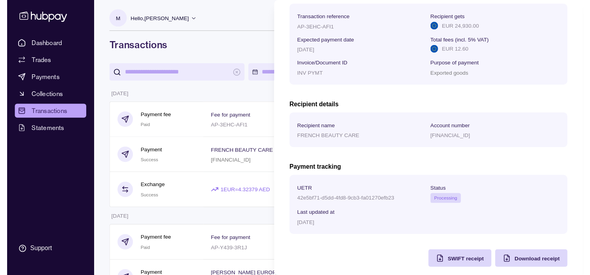
scroll to position [132, 0]
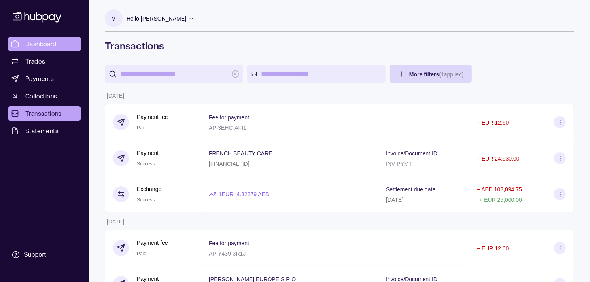
click at [59, 40] on link "Dashboard" at bounding box center [44, 44] width 73 height 14
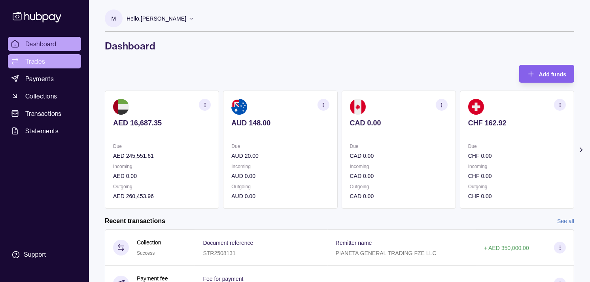
click at [53, 59] on link "Trades" at bounding box center [44, 61] width 73 height 14
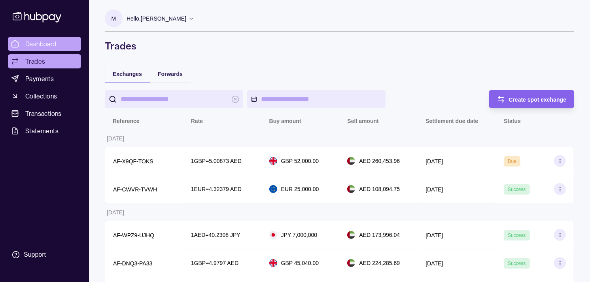
click at [44, 42] on span "Dashboard" at bounding box center [40, 43] width 31 height 9
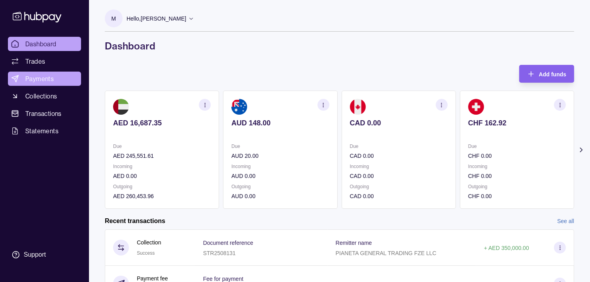
click at [47, 77] on span "Payments" at bounding box center [39, 78] width 28 height 9
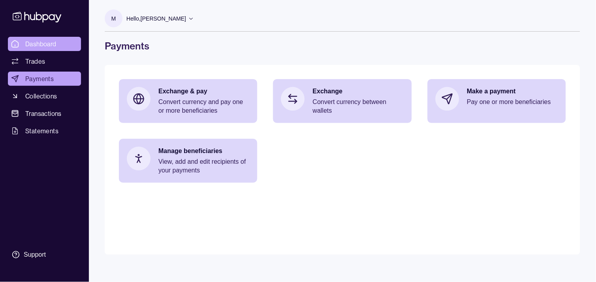
click at [43, 44] on span "Dashboard" at bounding box center [40, 43] width 31 height 9
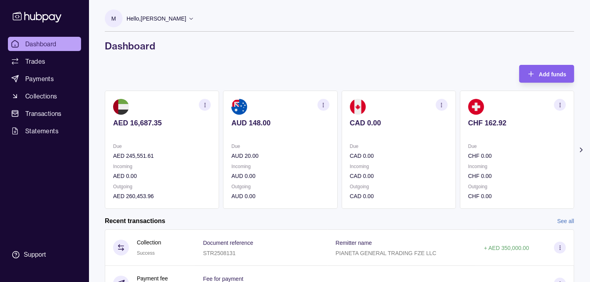
click at [368, 141] on section "CAD 0.00 Due CAD 0.00 Incoming CAD 0.00 Outgoing CAD 0.00" at bounding box center [399, 150] width 114 height 118
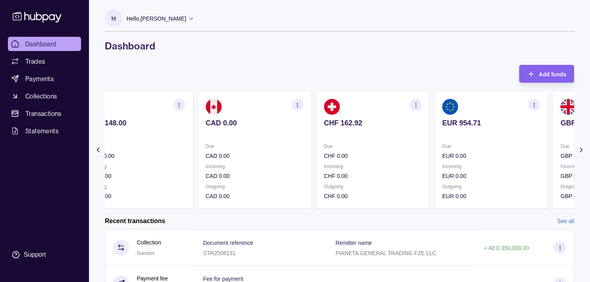
click at [364, 137] on section "CHF 162.92 Due CHF 0.00 Incoming CHF 0.00 Outgoing CHF 0.00" at bounding box center [372, 150] width 114 height 118
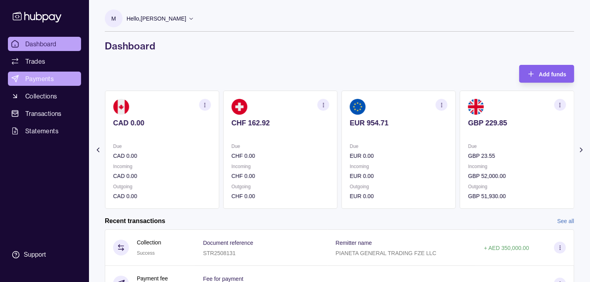
click at [41, 77] on span "Payments" at bounding box center [39, 78] width 28 height 9
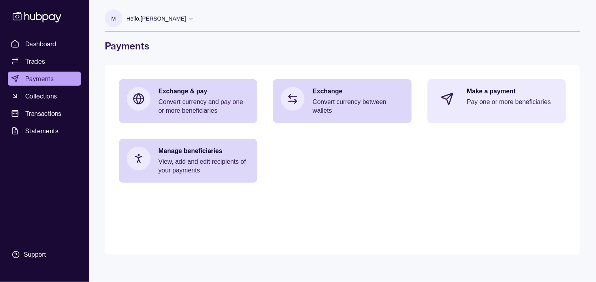
click at [498, 96] on div "Make a payment Pay one or more beneficiaries" at bounding box center [512, 99] width 91 height 24
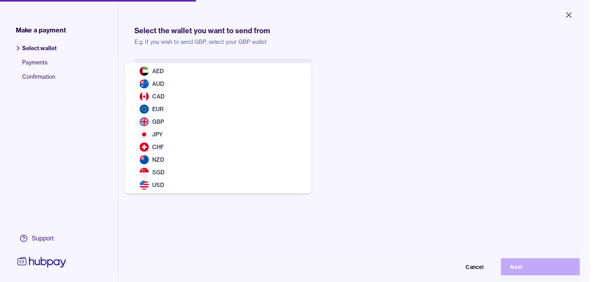
click at [250, 78] on body "Close Make a payment Select wallet Payments Confirmation Support Select the wal…" at bounding box center [295, 141] width 590 height 282
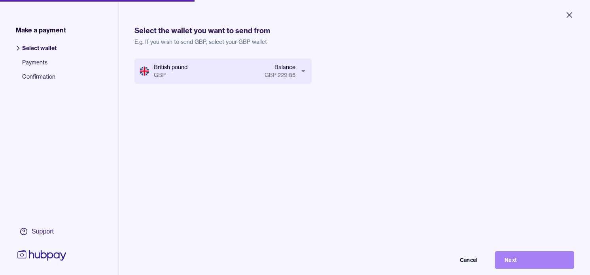
click at [541, 262] on button "Next" at bounding box center [534, 259] width 79 height 17
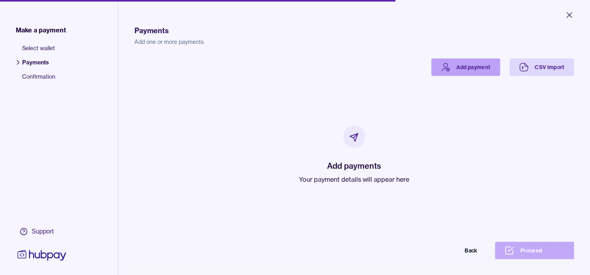
click at [457, 68] on link "Add payment" at bounding box center [465, 67] width 69 height 17
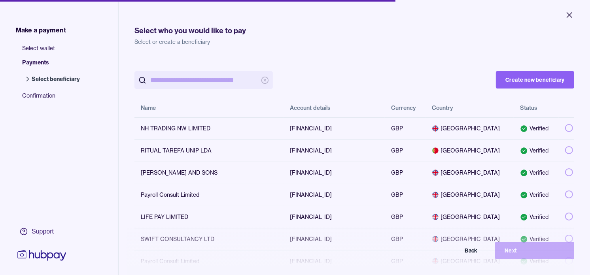
click at [237, 80] on input "search" at bounding box center [203, 80] width 107 height 18
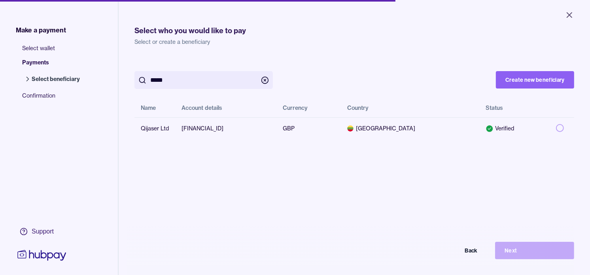
type input "*****"
click at [331, 48] on div "Select who you would like to pay Select or create a beneficiary ***** Create ne…" at bounding box center [354, 173] width 440 height 319
click at [556, 129] on button "button" at bounding box center [560, 128] width 8 height 8
click at [544, 259] on button "Next" at bounding box center [534, 250] width 79 height 17
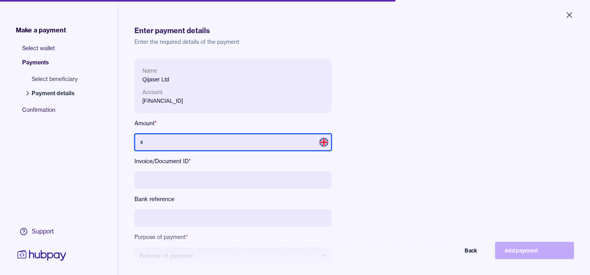
click at [220, 134] on input "text" at bounding box center [232, 142] width 197 height 17
type input "*****"
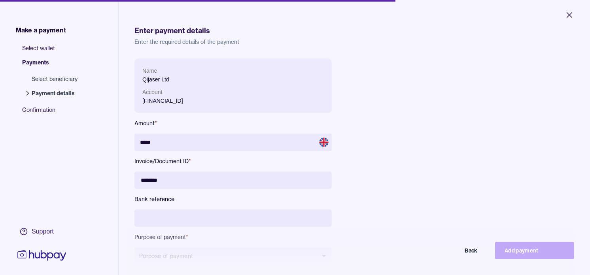
type input "********"
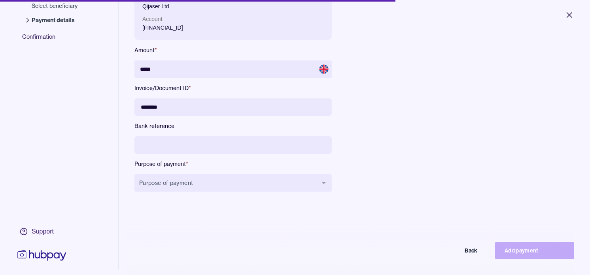
scroll to position [106, 0]
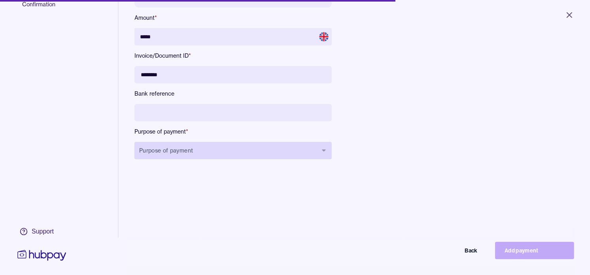
click at [235, 153] on button "Purpose of payment" at bounding box center [232, 150] width 197 height 17
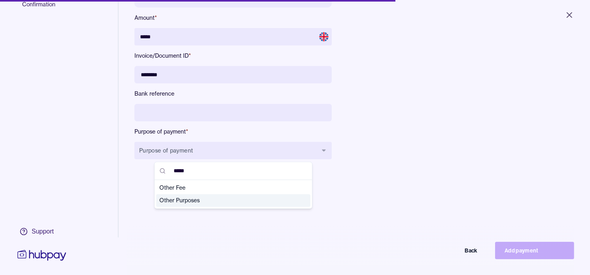
type input "*****"
click at [194, 198] on span "Other Purposes" at bounding box center [228, 201] width 138 height 8
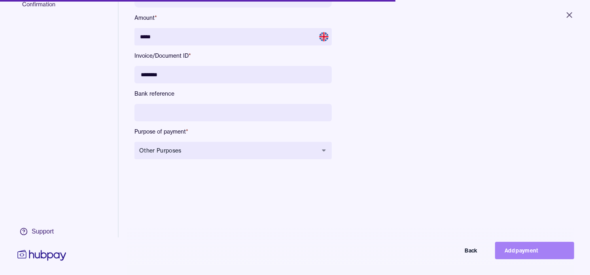
click at [538, 259] on button "Add payment" at bounding box center [534, 250] width 79 height 17
type input "****"
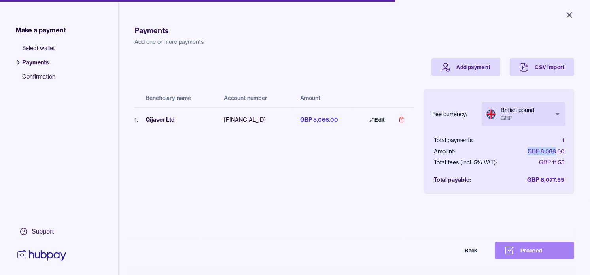
click at [528, 255] on button "Proceed" at bounding box center [534, 250] width 79 height 17
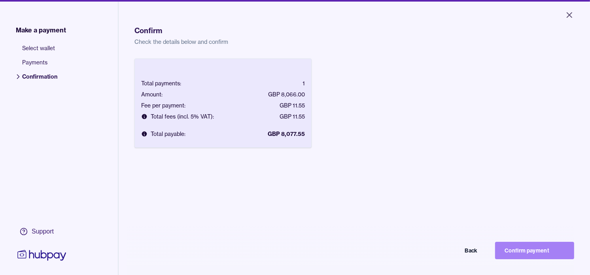
click at [543, 254] on button "Confirm payment" at bounding box center [534, 250] width 79 height 17
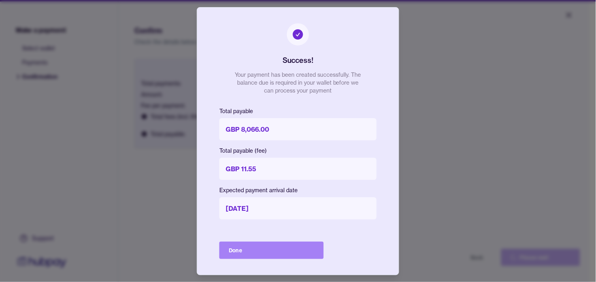
click at [277, 249] on button "Done" at bounding box center [271, 250] width 104 height 17
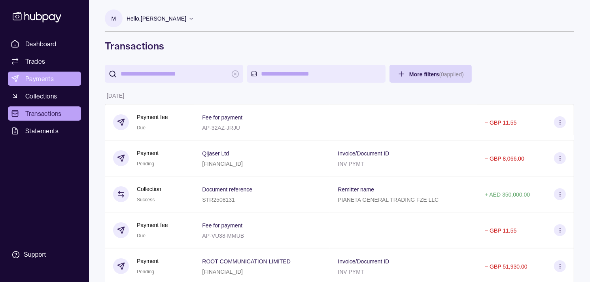
click at [40, 79] on span "Payments" at bounding box center [39, 78] width 28 height 9
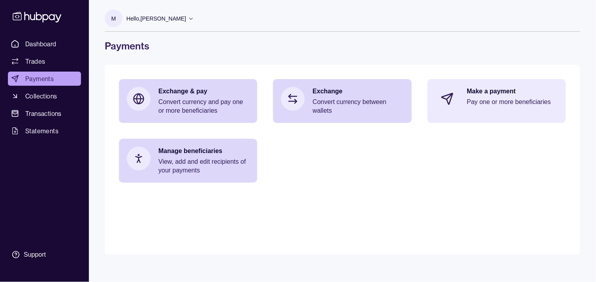
click at [509, 90] on p "Make a payment" at bounding box center [512, 91] width 91 height 9
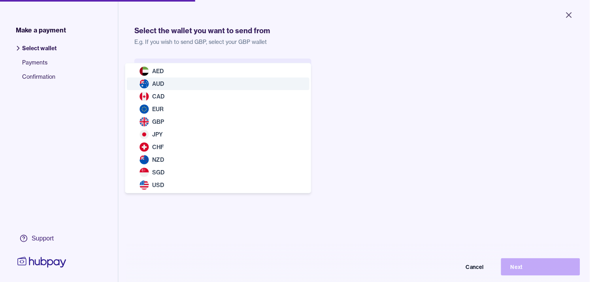
click at [250, 77] on body "Close Make a payment Select wallet Payments Confirmation Support Select the wal…" at bounding box center [295, 141] width 590 height 282
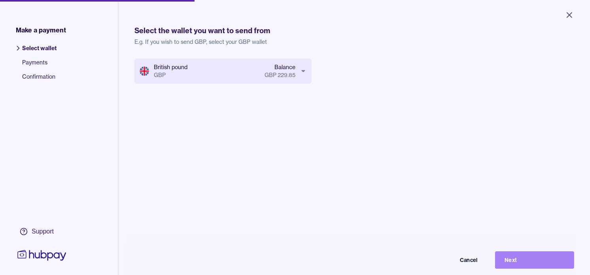
click at [552, 266] on button "Next" at bounding box center [534, 259] width 79 height 17
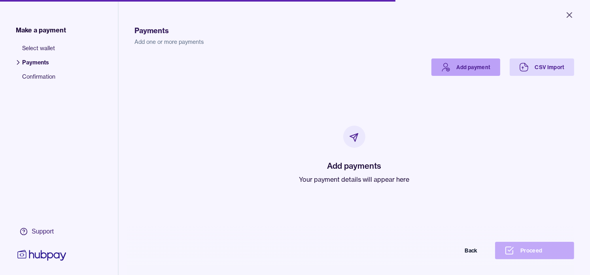
click at [461, 74] on link "Add payment" at bounding box center [465, 67] width 69 height 17
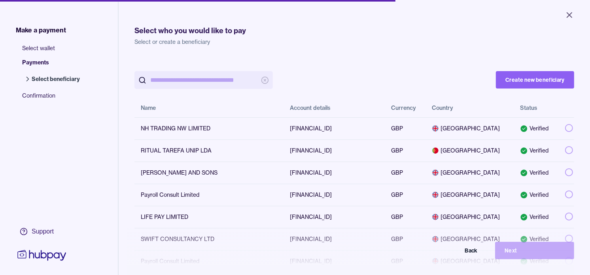
click at [226, 77] on input "search" at bounding box center [203, 80] width 107 height 18
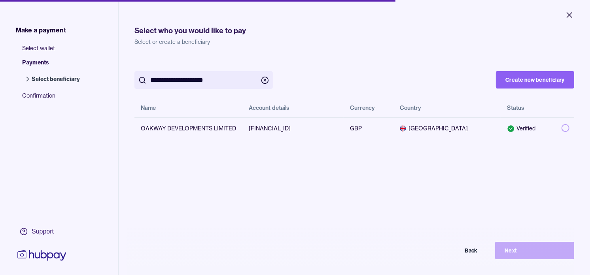
type input "**********"
click at [561, 127] on button "button" at bounding box center [565, 128] width 8 height 8
click at [536, 255] on button "Next" at bounding box center [534, 250] width 79 height 17
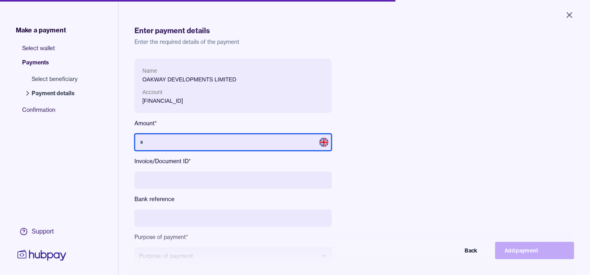
click at [234, 143] on input "text" at bounding box center [232, 142] width 197 height 17
type input "*****"
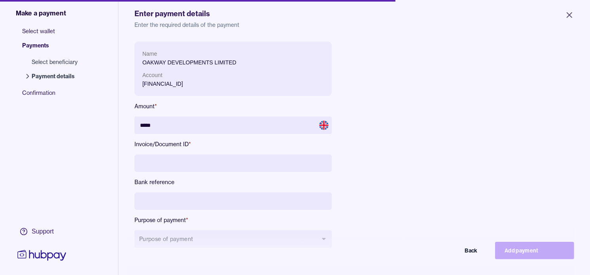
scroll to position [44, 0]
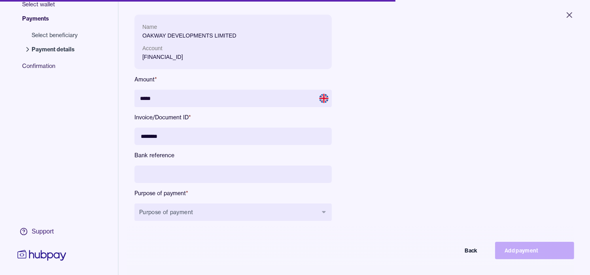
type input "********"
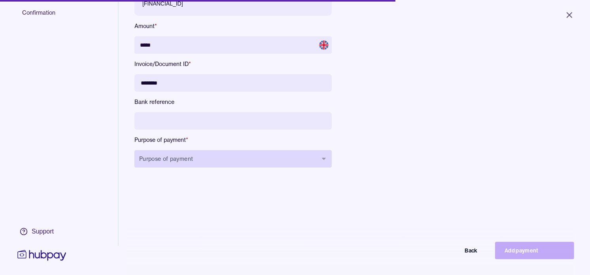
scroll to position [106, 0]
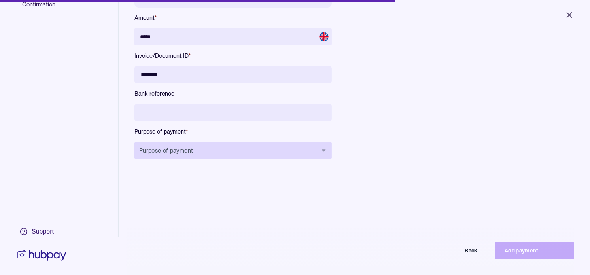
click at [304, 145] on button "Purpose of payment" at bounding box center [232, 150] width 197 height 17
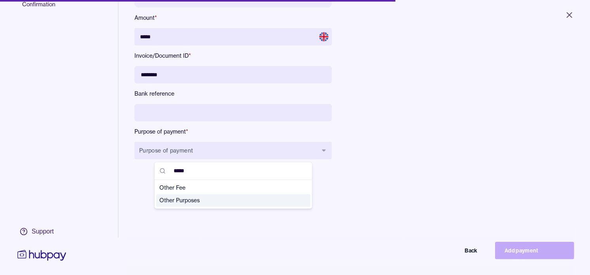
type input "*****"
click at [194, 199] on span "Other Purposes" at bounding box center [228, 201] width 138 height 8
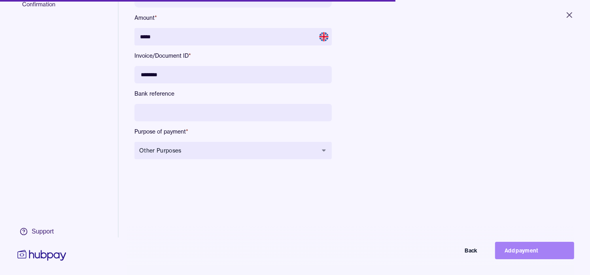
click at [530, 255] on button "Add payment" at bounding box center [534, 250] width 79 height 17
type input "****"
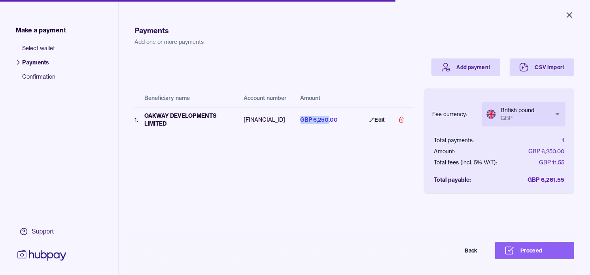
click at [559, 254] on button "Proceed" at bounding box center [534, 250] width 79 height 17
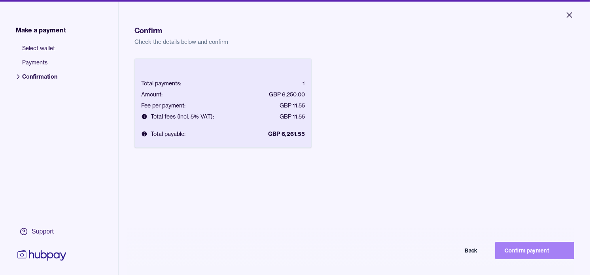
click at [548, 256] on button "Confirm payment" at bounding box center [534, 250] width 79 height 17
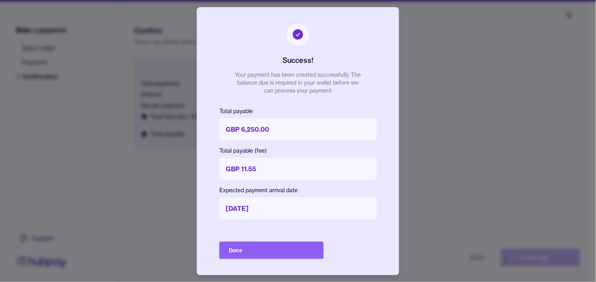
click at [315, 251] on button "Done" at bounding box center [271, 250] width 104 height 17
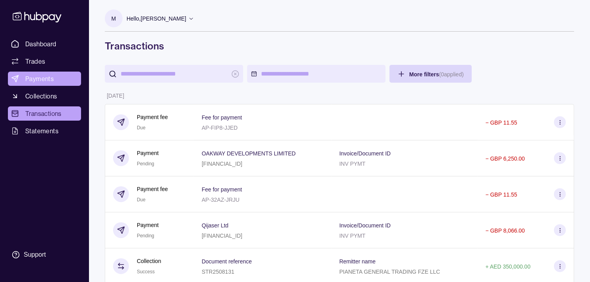
click at [49, 78] on span "Payments" at bounding box center [39, 78] width 28 height 9
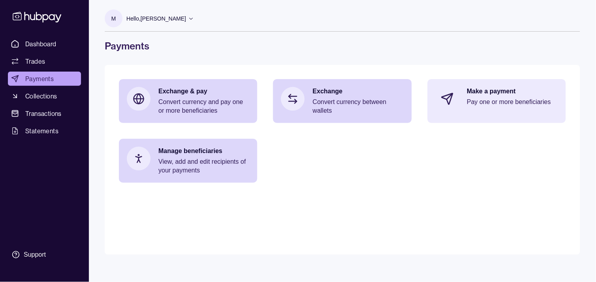
click at [499, 95] on p "Make a payment" at bounding box center [512, 91] width 91 height 9
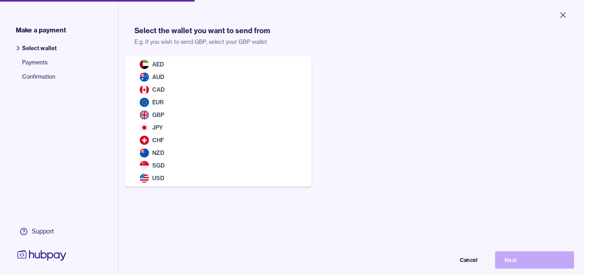
click at [224, 74] on body "Close Make a payment Select wallet Payments Confirmation Support Select the wal…" at bounding box center [291, 137] width 583 height 275
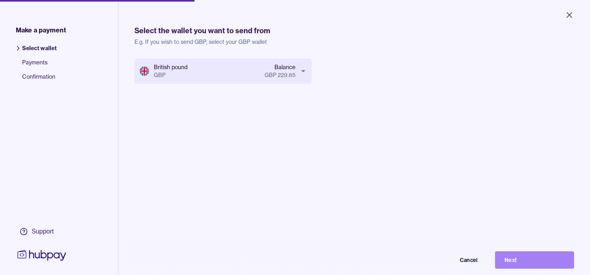
click at [547, 263] on button "Next" at bounding box center [534, 259] width 79 height 17
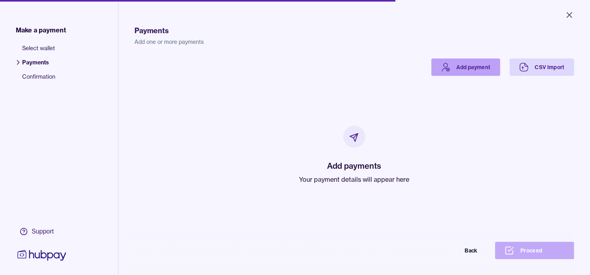
click at [463, 72] on link "Add payment" at bounding box center [465, 67] width 69 height 17
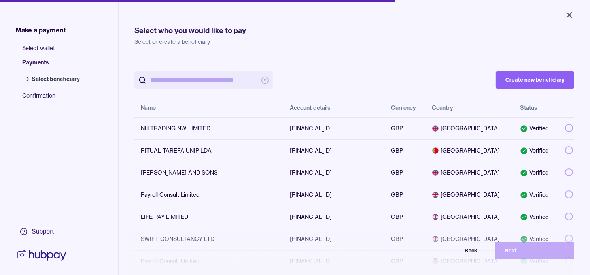
click at [223, 81] on input "search" at bounding box center [203, 80] width 107 height 18
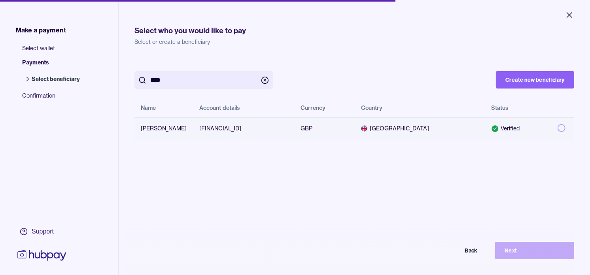
type input "****"
click at [557, 127] on button "button" at bounding box center [561, 128] width 8 height 8
click at [538, 258] on button "Next" at bounding box center [534, 250] width 79 height 17
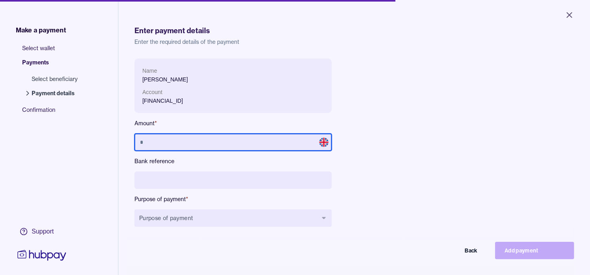
click at [257, 143] on input "text" at bounding box center [232, 142] width 197 height 17
type input "*****"
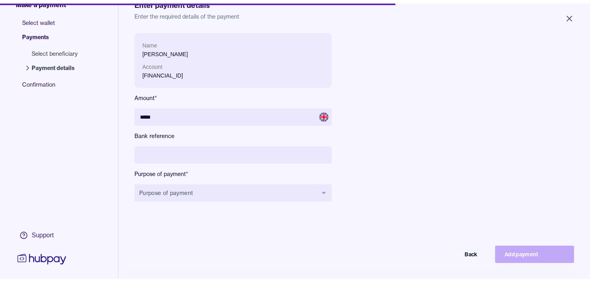
scroll to position [44, 0]
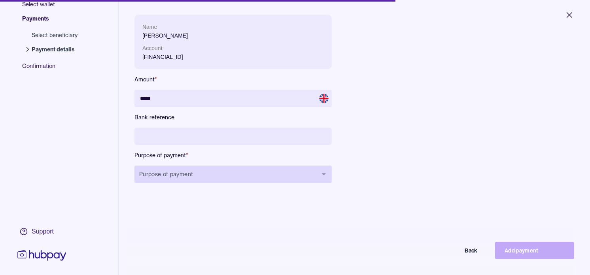
click at [306, 173] on button "Purpose of payment" at bounding box center [232, 174] width 197 height 17
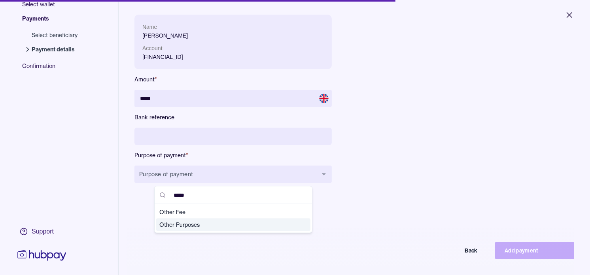
type input "*****"
click at [198, 227] on span "Other Purposes" at bounding box center [228, 225] width 138 height 8
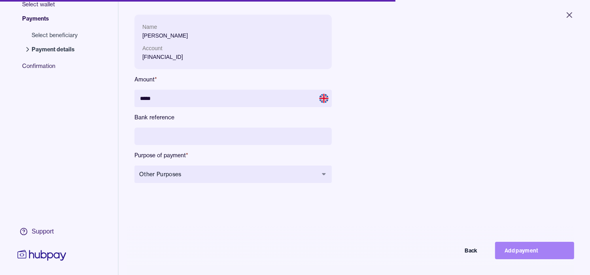
click at [546, 258] on button "Add payment" at bounding box center [534, 250] width 79 height 17
type input "****"
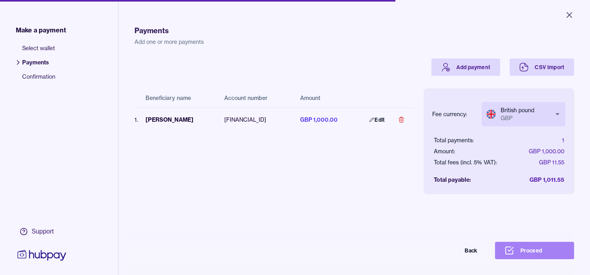
click at [547, 249] on button "Proceed" at bounding box center [534, 250] width 79 height 17
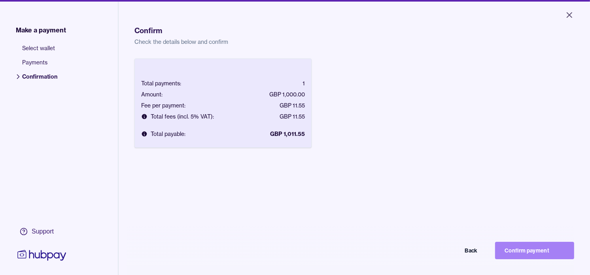
click at [542, 251] on button "Confirm payment" at bounding box center [534, 250] width 79 height 17
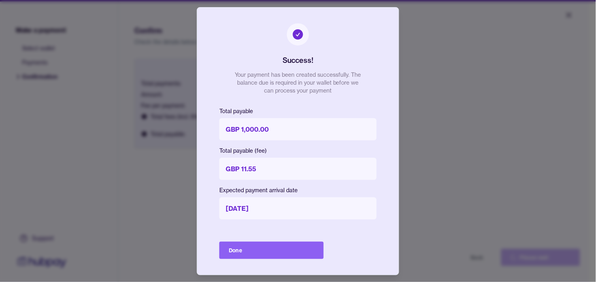
click at [298, 249] on button "Done" at bounding box center [271, 250] width 104 height 17
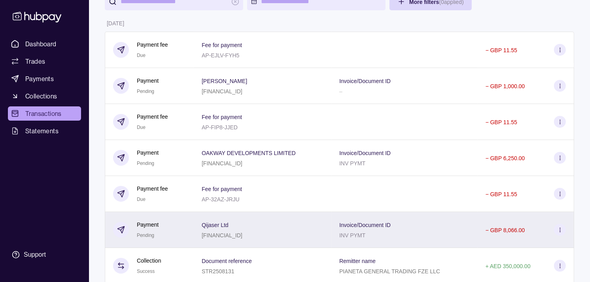
scroll to position [88, 0]
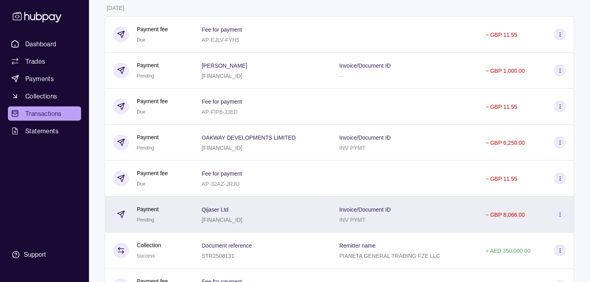
click at [180, 219] on div "Payment Pending" at bounding box center [149, 214] width 73 height 19
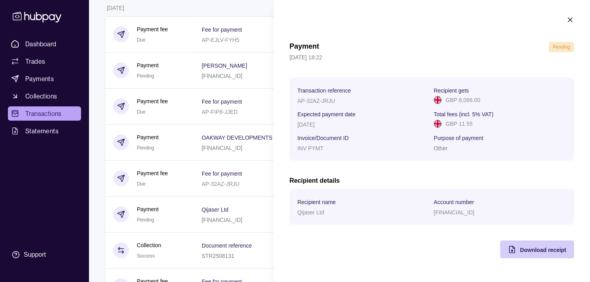
click at [543, 252] on span "Download receipt" at bounding box center [543, 250] width 46 height 6
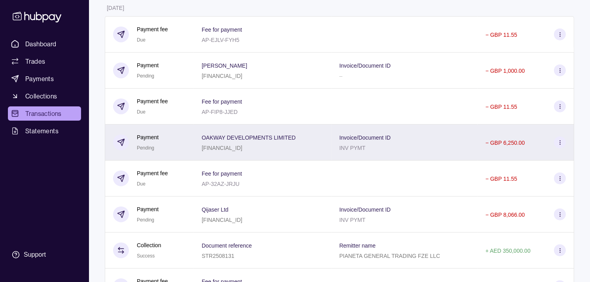
click at [157, 141] on p "Payment" at bounding box center [148, 137] width 22 height 9
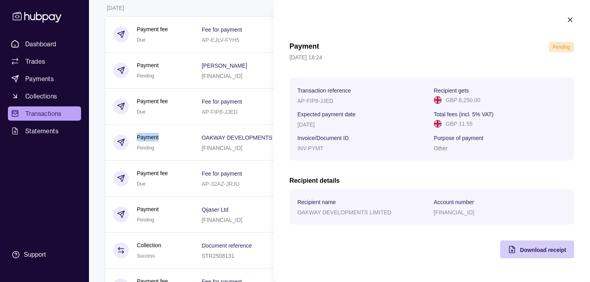
click at [545, 251] on span "Download receipt" at bounding box center [543, 250] width 46 height 6
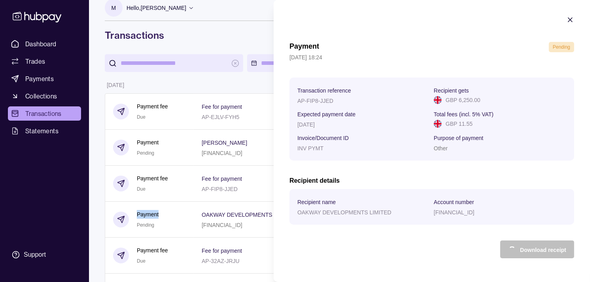
scroll to position [0, 0]
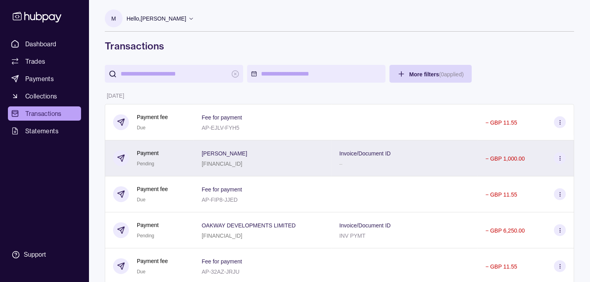
click at [169, 149] on div "Payment Pending" at bounding box center [149, 158] width 73 height 19
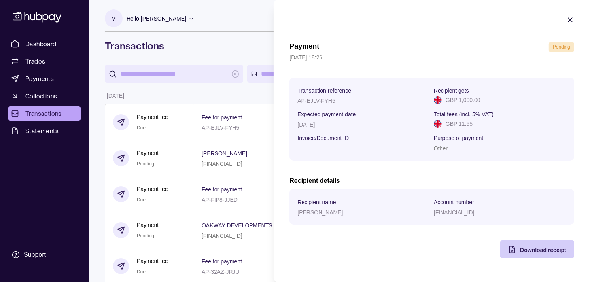
click at [547, 252] on span "Download receipt" at bounding box center [543, 250] width 46 height 6
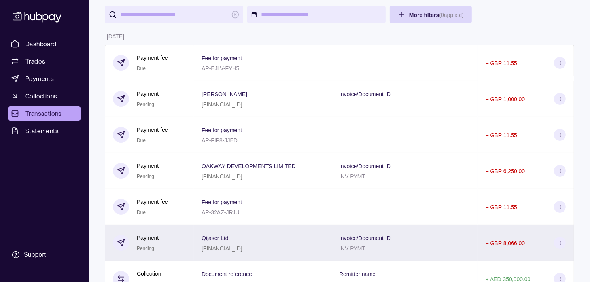
scroll to position [44, 0]
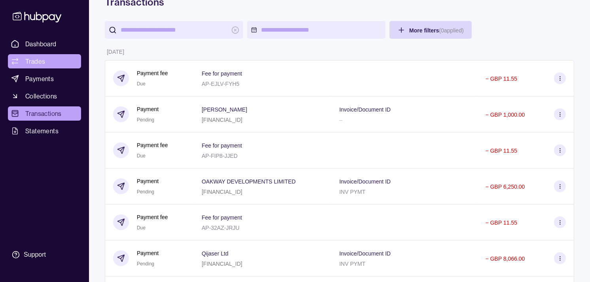
click at [42, 62] on span "Trades" at bounding box center [35, 61] width 20 height 9
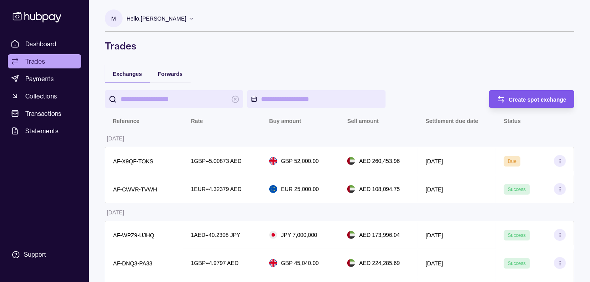
click at [534, 103] on div "Create spot exchange" at bounding box center [538, 98] width 58 height 9
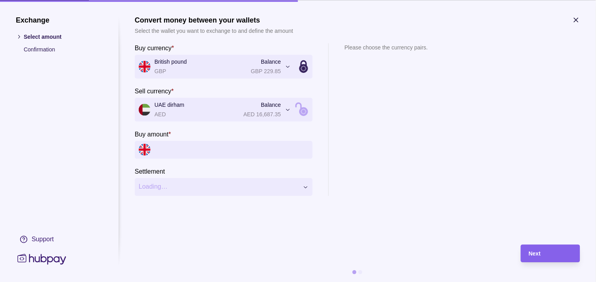
click at [208, 145] on input "Buy amount *" at bounding box center [232, 150] width 154 height 18
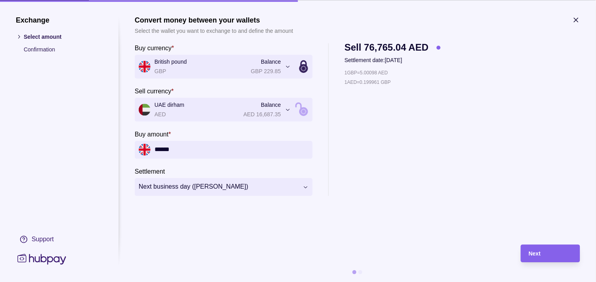
type input "******"
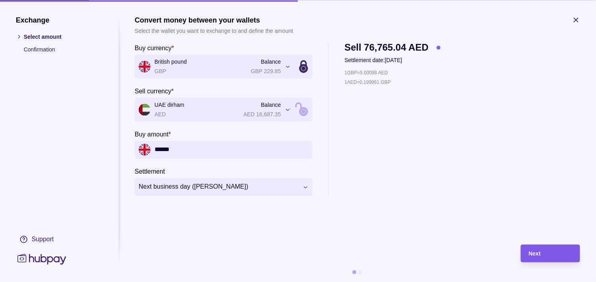
click at [558, 249] on div "Next" at bounding box center [550, 253] width 43 height 9
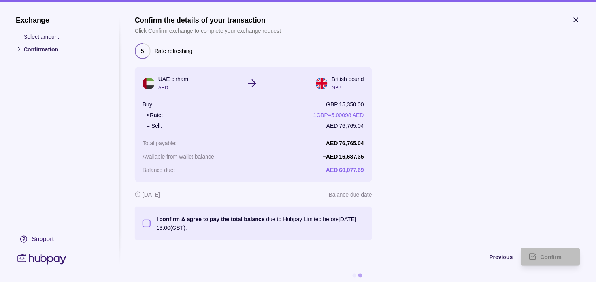
click at [147, 222] on button "I confirm & agree to pay the total balance due to Hubpay Limited before [DATE] …" at bounding box center [147, 223] width 8 height 8
click at [541, 256] on span "Confirm" at bounding box center [551, 257] width 21 height 6
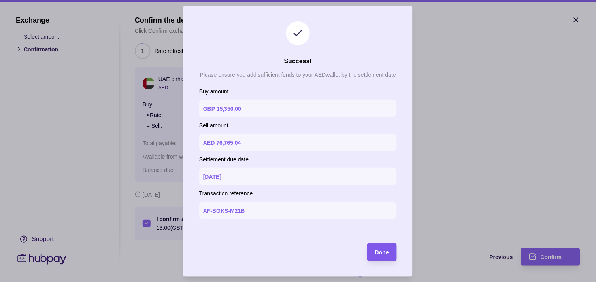
click at [389, 249] on section "Done" at bounding box center [382, 252] width 30 height 18
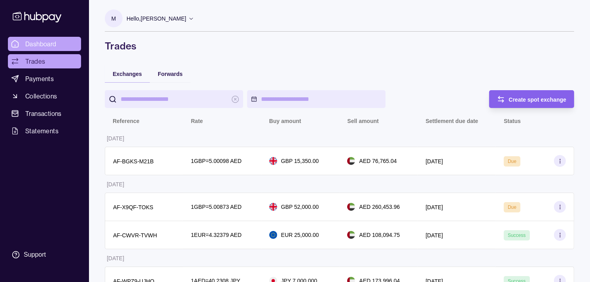
click at [60, 39] on link "Dashboard" at bounding box center [44, 44] width 73 height 14
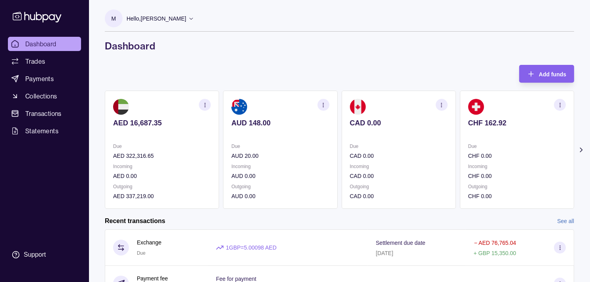
click at [508, 196] on p "CHF 0.00" at bounding box center [517, 196] width 98 height 9
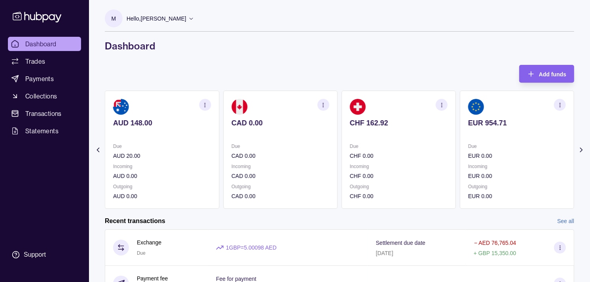
click at [382, 164] on div "Incoming CHF 0.00" at bounding box center [399, 171] width 98 height 18
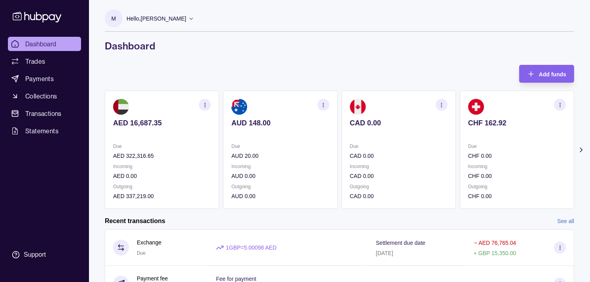
click at [203, 102] on icon "button" at bounding box center [205, 105] width 6 height 6
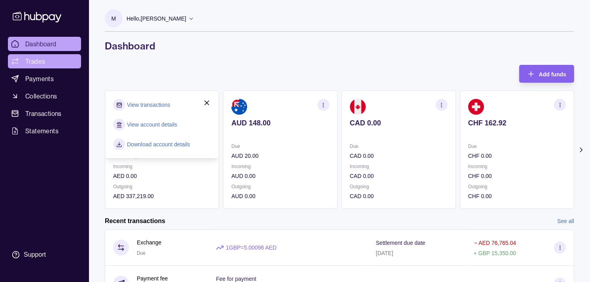
click at [40, 58] on span "Trades" at bounding box center [35, 61] width 20 height 9
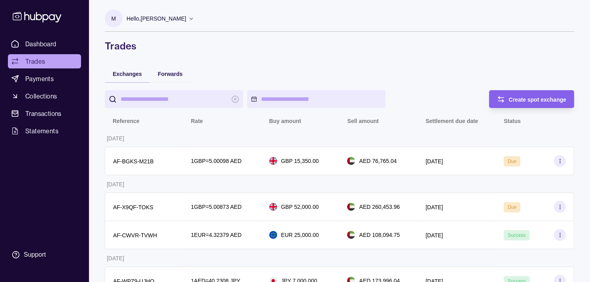
drag, startPoint x: 34, startPoint y: 42, endPoint x: 30, endPoint y: 32, distance: 10.9
click at [34, 42] on span "Dashboard" at bounding box center [40, 43] width 31 height 9
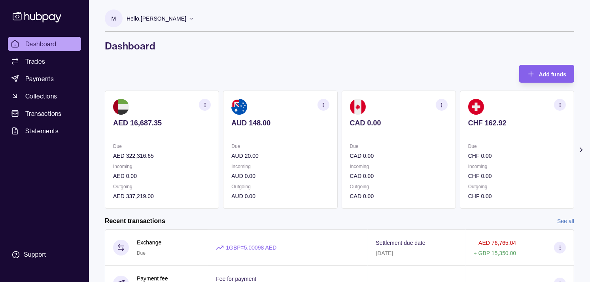
click at [44, 41] on span "Dashboard" at bounding box center [40, 43] width 31 height 9
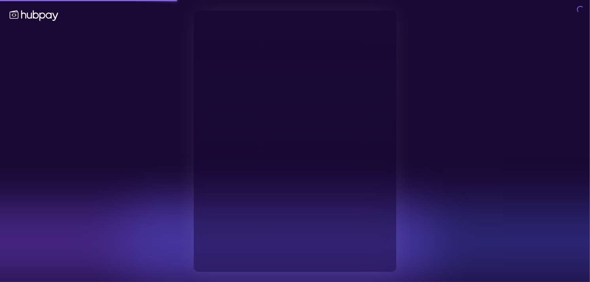
type input "**********"
